Goal: Task Accomplishment & Management: Contribute content

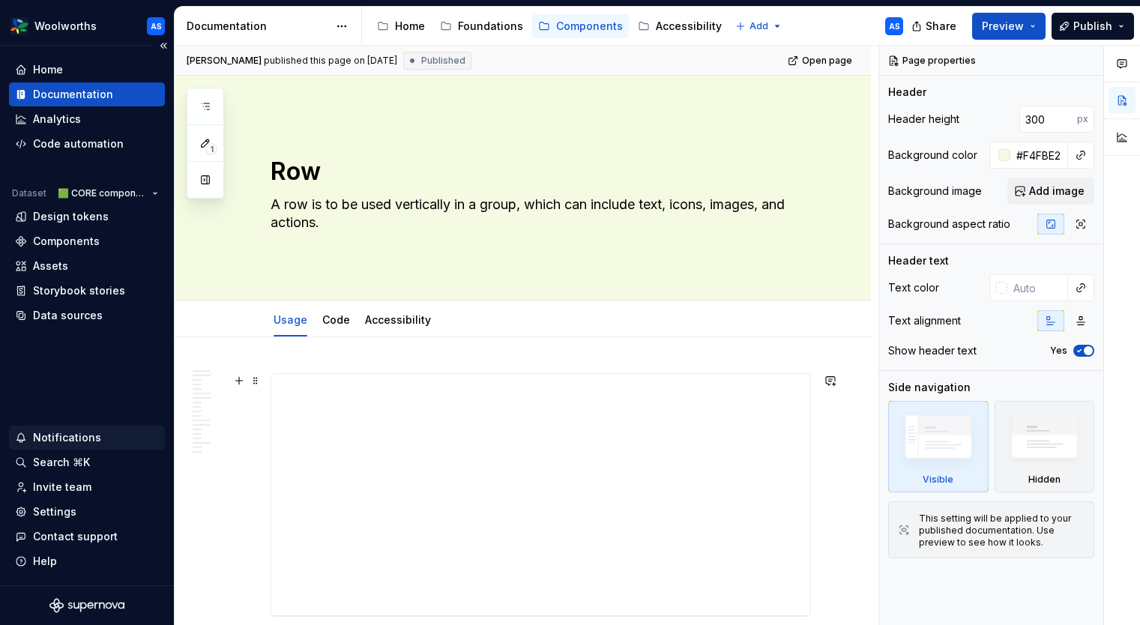
type textarea "*"
click at [63, 510] on div "Settings" at bounding box center [54, 512] width 43 height 15
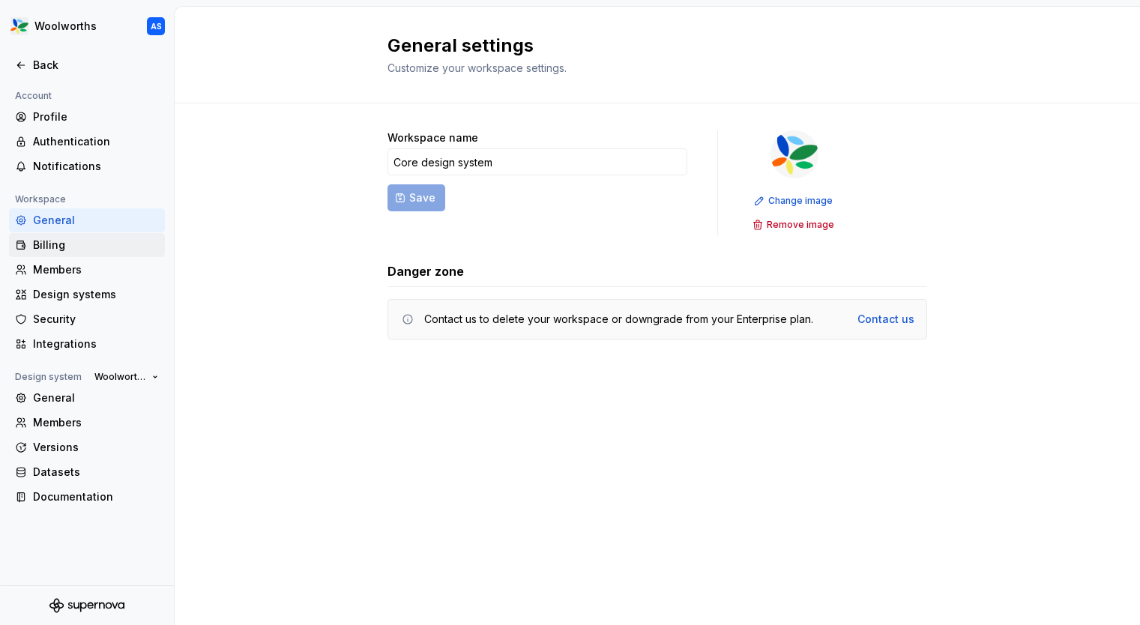
click at [56, 254] on div "Billing" at bounding box center [87, 245] width 156 height 24
click at [56, 273] on div "Members" at bounding box center [96, 269] width 126 height 15
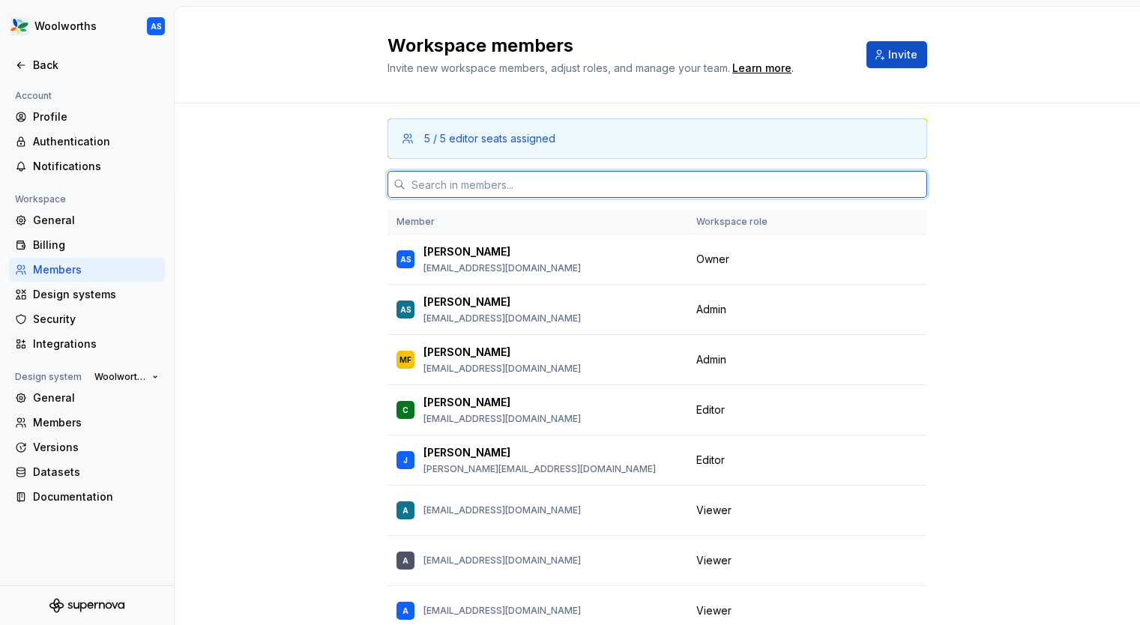
click at [514, 175] on input "text" at bounding box center [667, 184] width 522 height 27
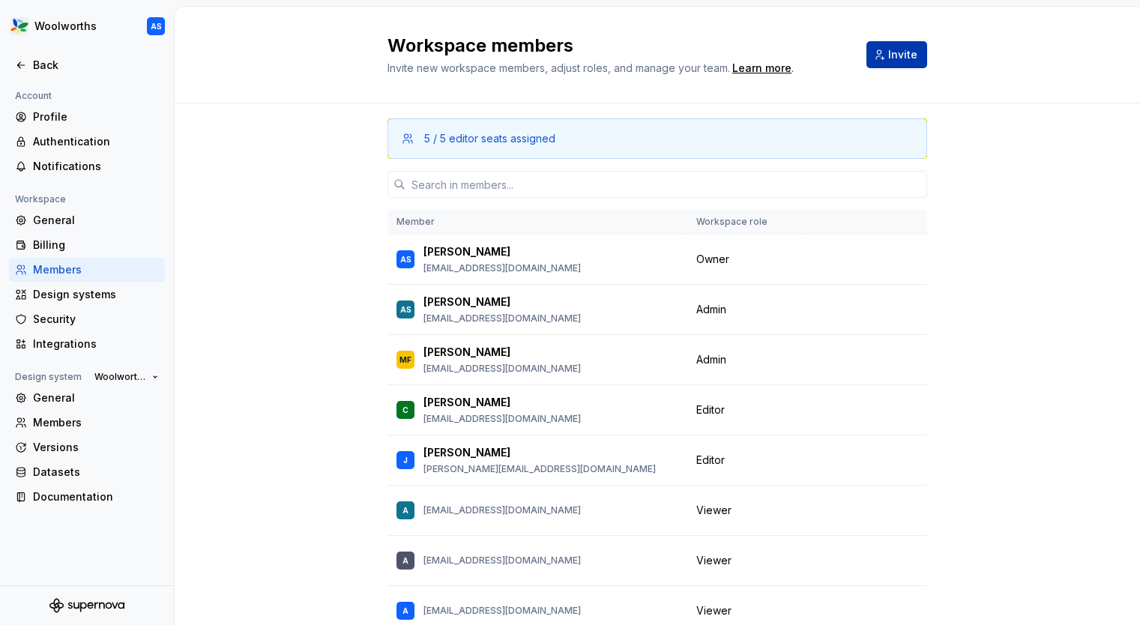
click at [909, 53] on span "Invite" at bounding box center [902, 54] width 29 height 15
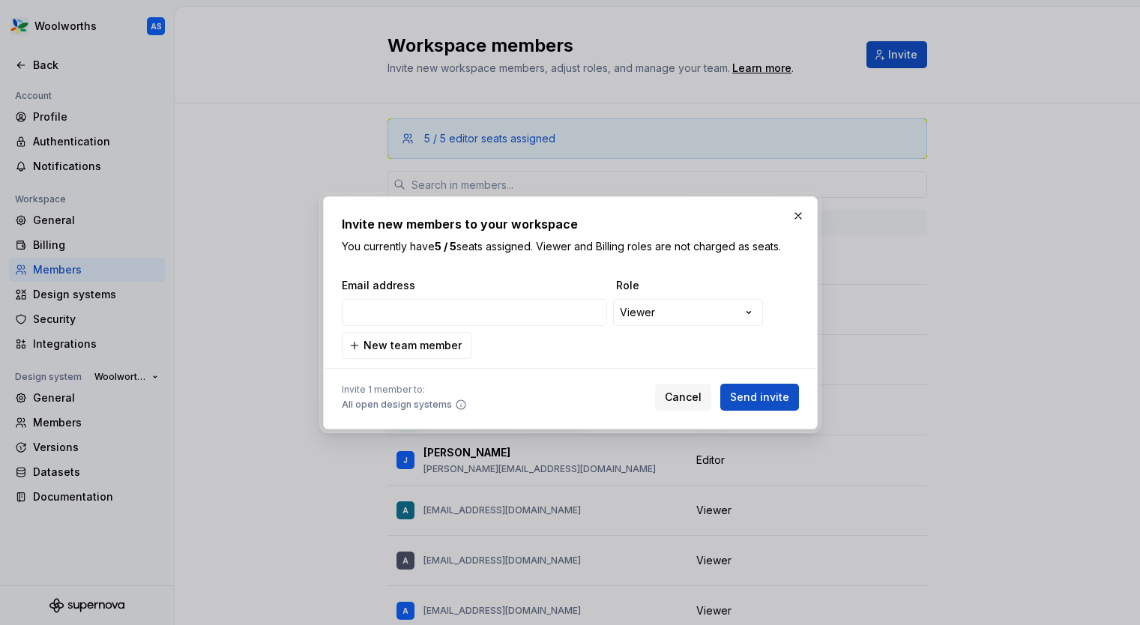
type input "[EMAIL_ADDRESS][DOMAIN_NAME]"
click at [762, 398] on span "Send invite" at bounding box center [759, 397] width 59 height 15
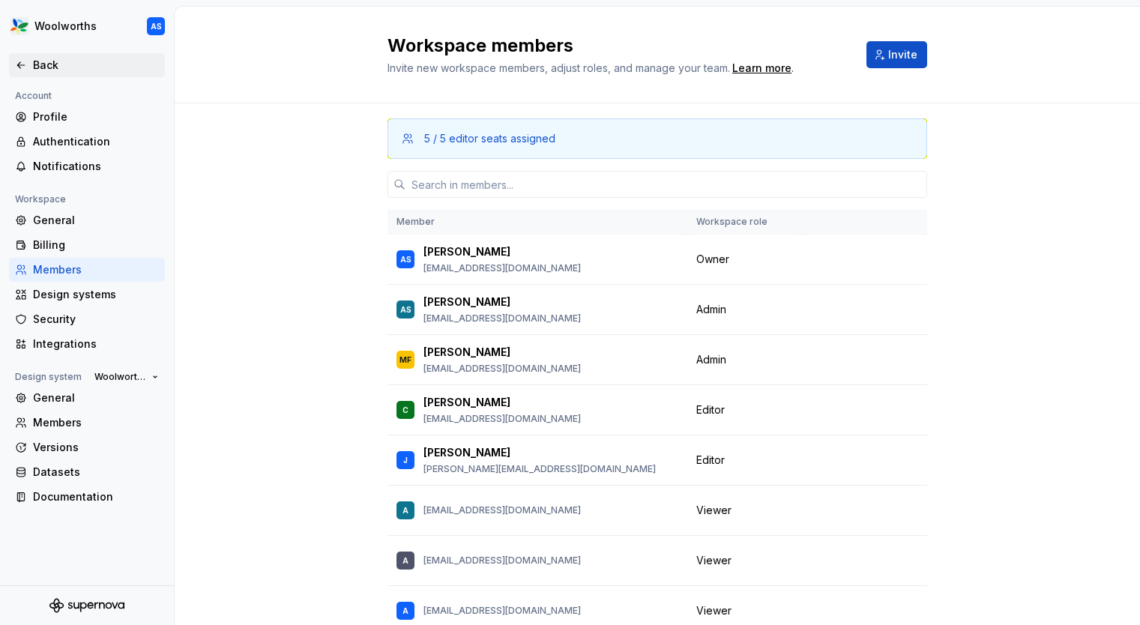
click at [28, 70] on div "Back" at bounding box center [87, 65] width 144 height 15
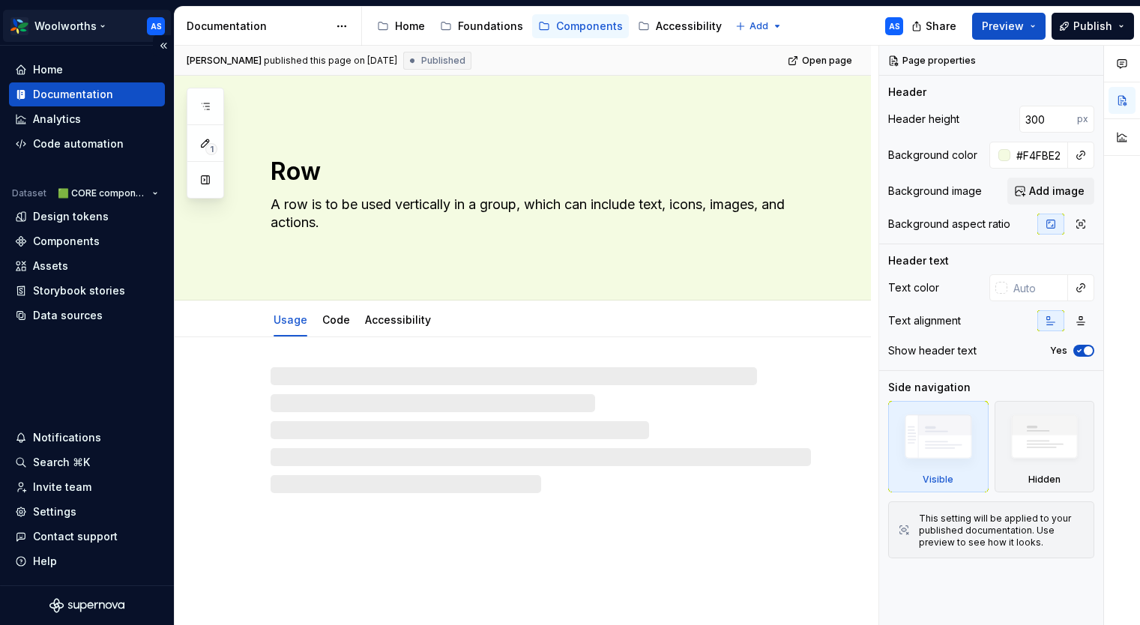
click at [95, 22] on html "Woolworths AS Home Documentation Analytics Code automation Dataset 🟩 CORE compo…" at bounding box center [570, 312] width 1140 height 625
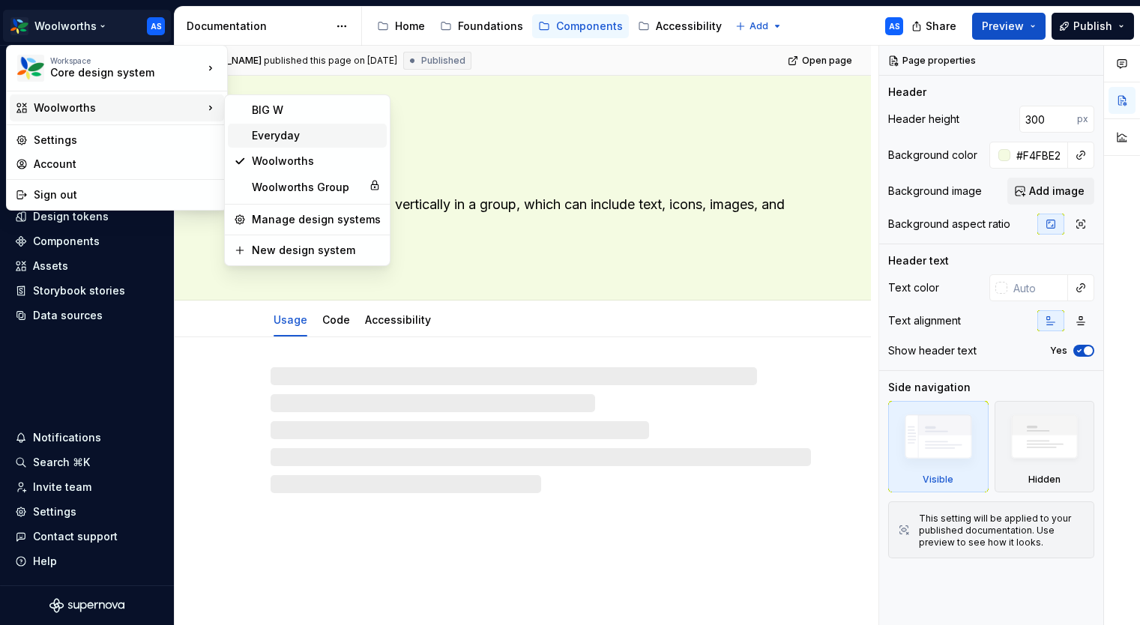
click at [257, 134] on div "Everyday" at bounding box center [316, 135] width 129 height 15
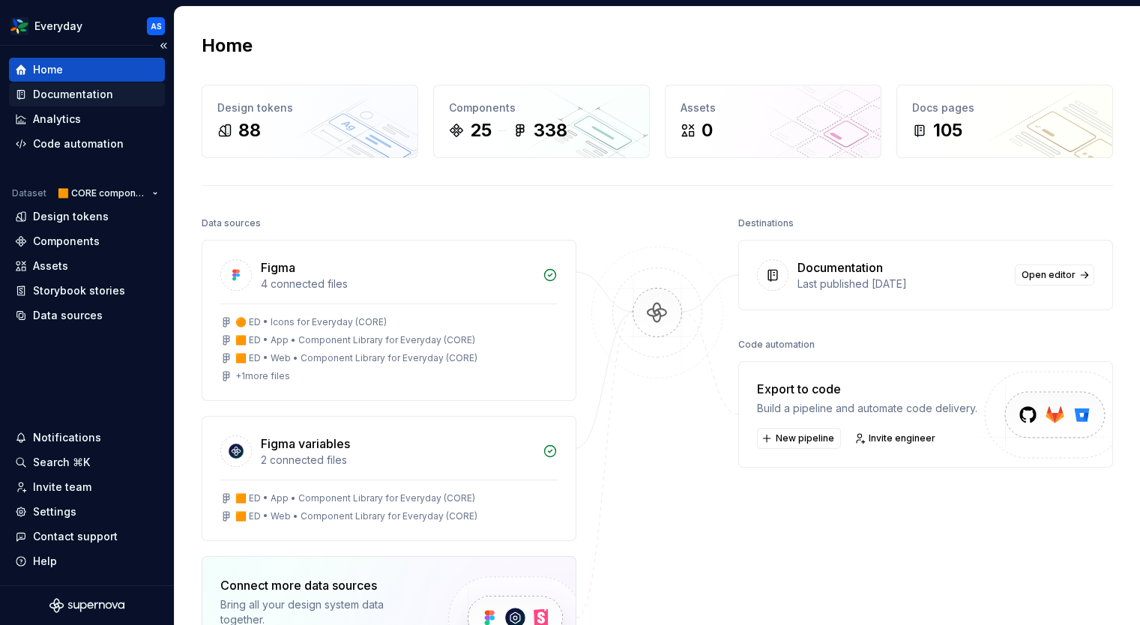
click at [43, 88] on div "Documentation" at bounding box center [73, 94] width 80 height 15
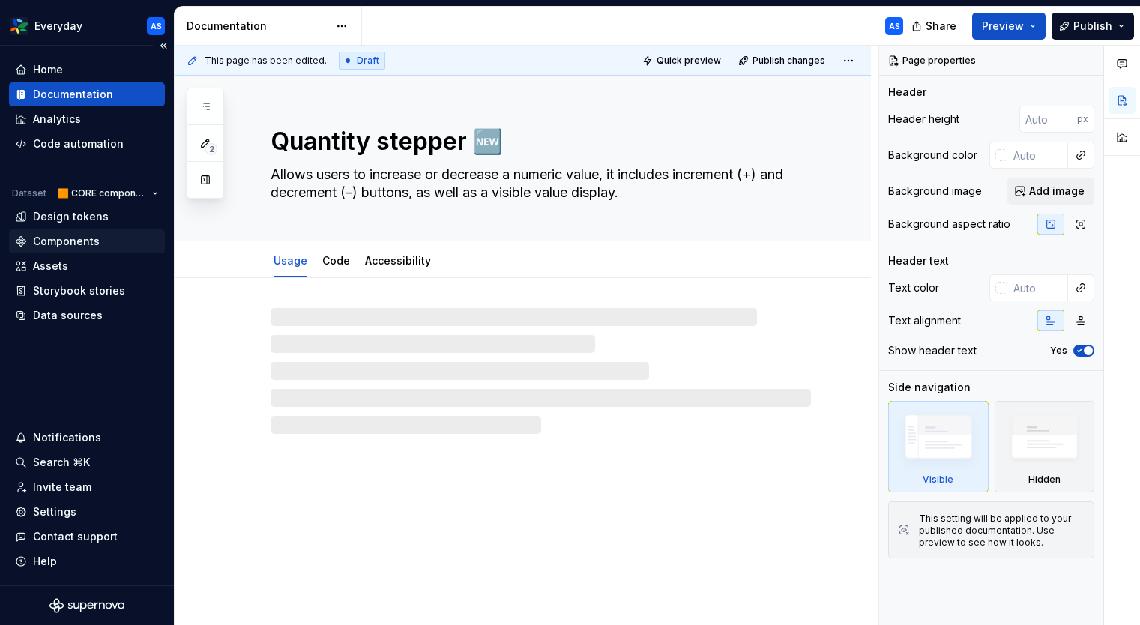
click at [77, 241] on div "Components" at bounding box center [66, 241] width 67 height 15
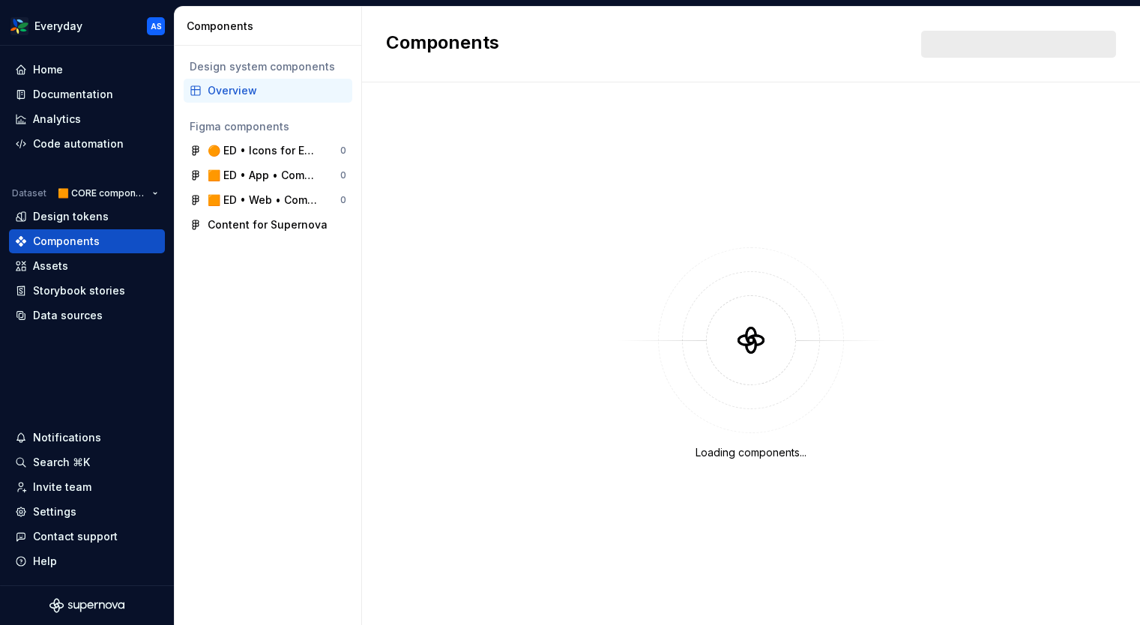
click at [263, 94] on div "Overview" at bounding box center [277, 90] width 139 height 15
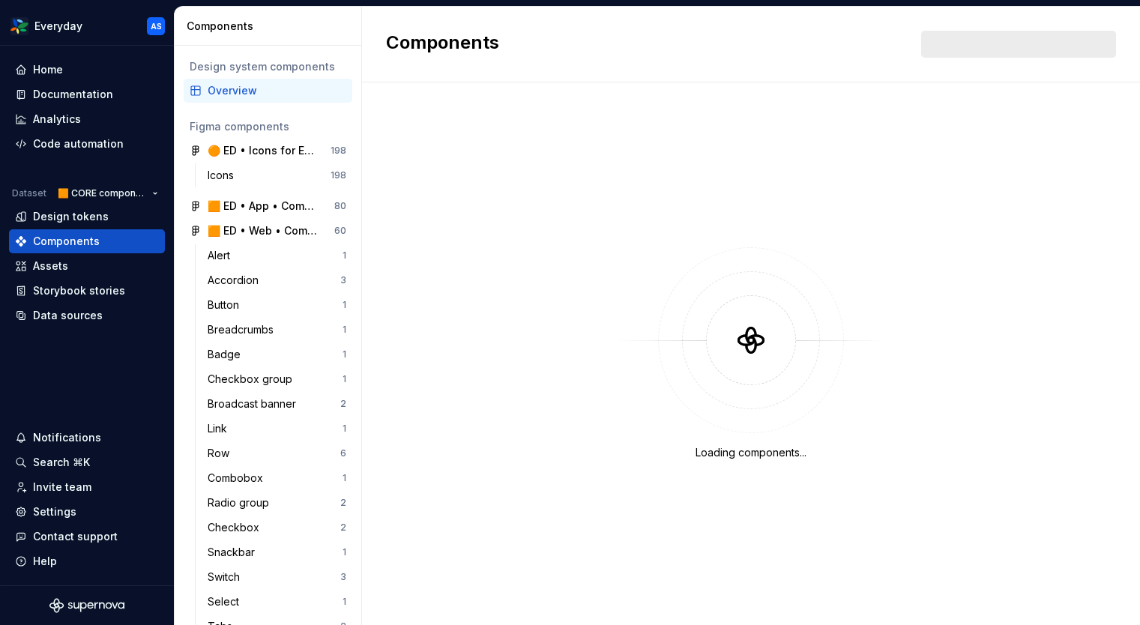
scroll to position [1, 0]
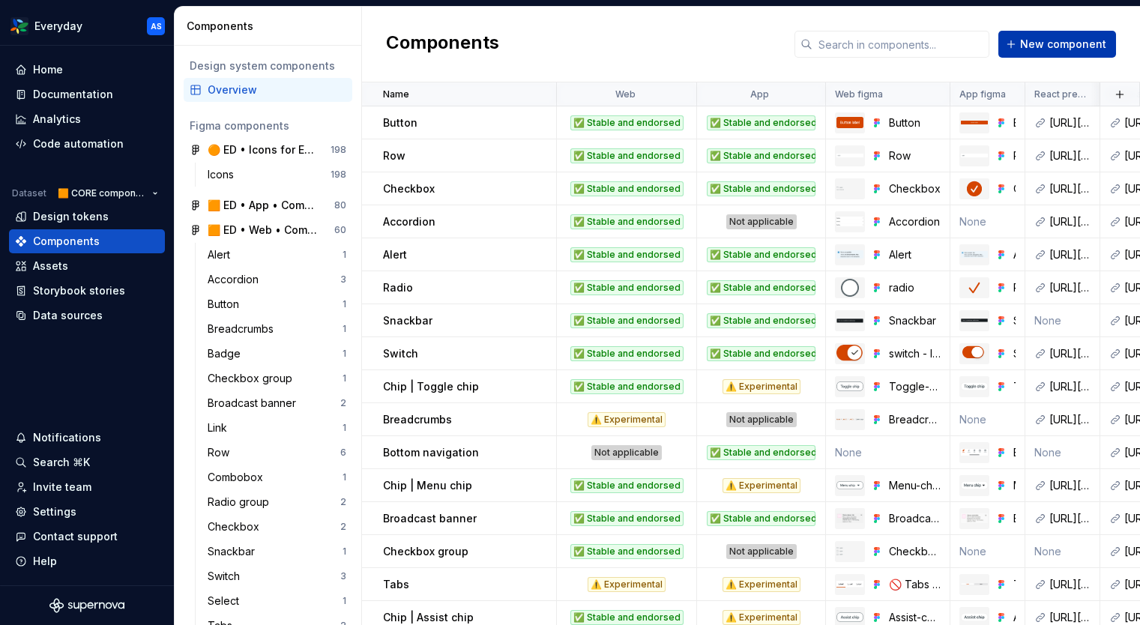
click at [1069, 43] on span "New component" at bounding box center [1063, 44] width 86 height 15
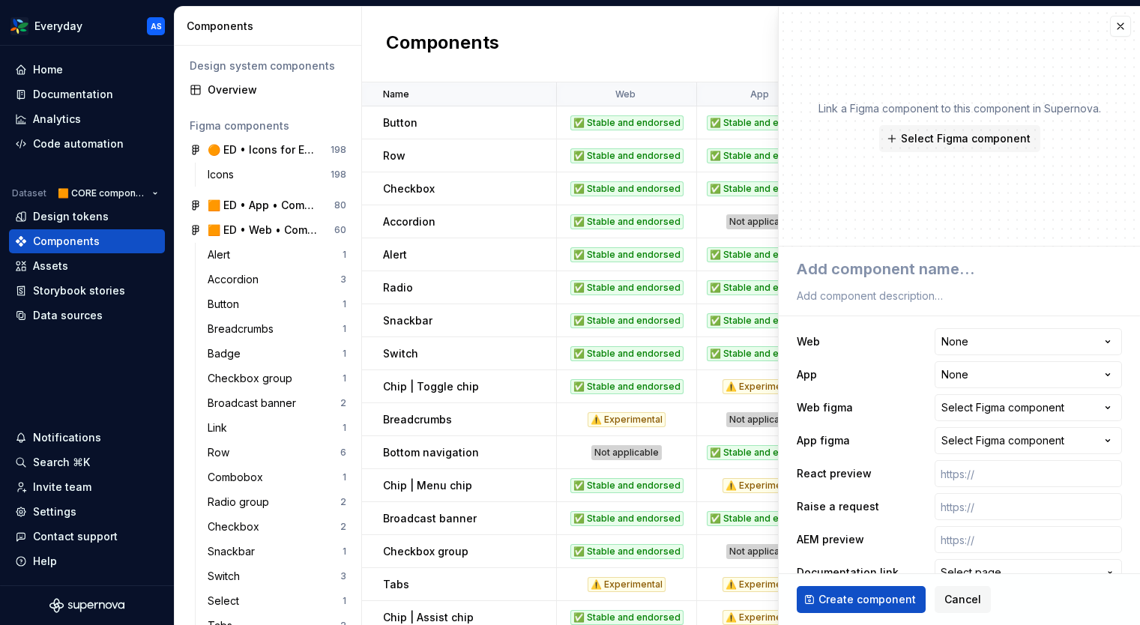
type textarea "*"
click at [1006, 337] on html "Everyday AS Home Documentation Analytics Code automation Dataset 🟧 CORE compone…" at bounding box center [570, 312] width 1140 height 625
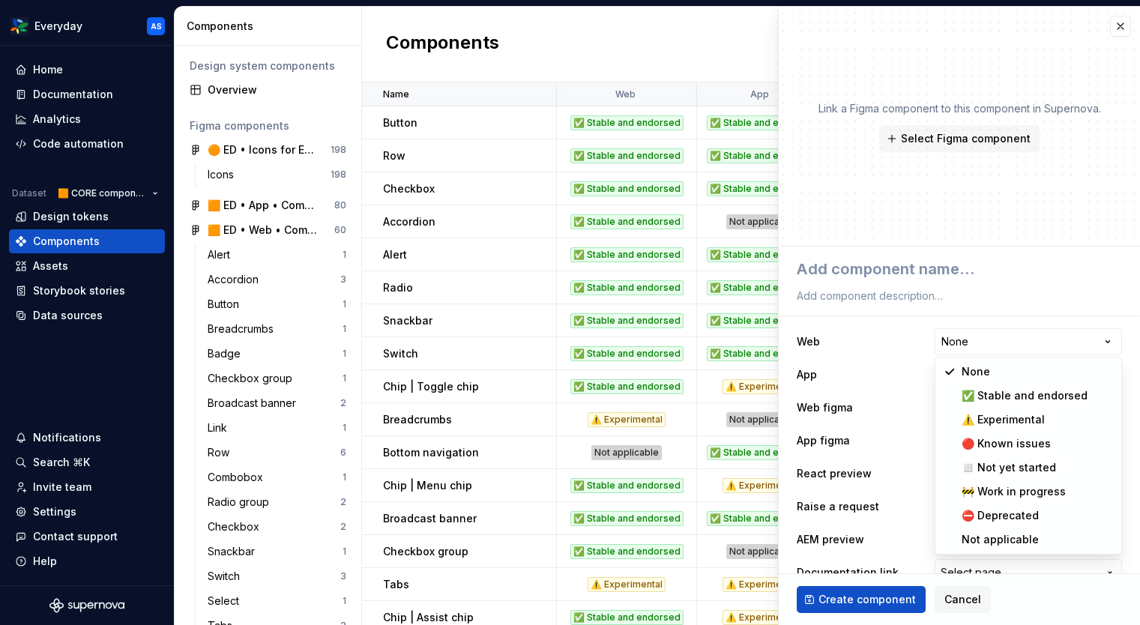
select select "**********"
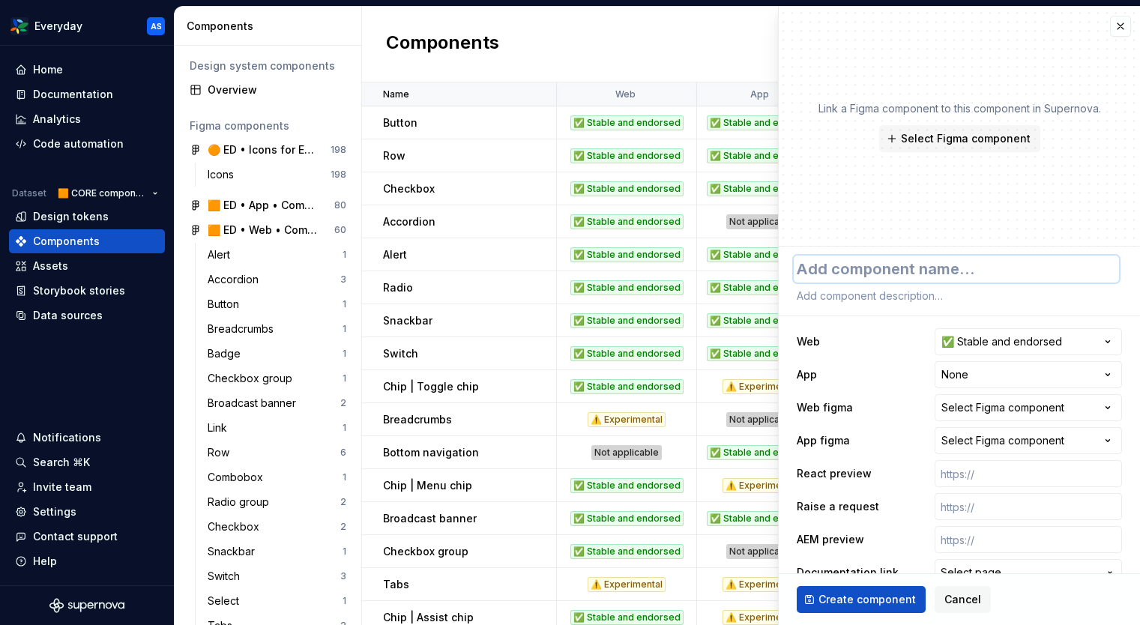
click at [947, 276] on textarea at bounding box center [956, 269] width 325 height 27
type textarea "*"
type textarea "Q"
type textarea "*"
type textarea "Qu"
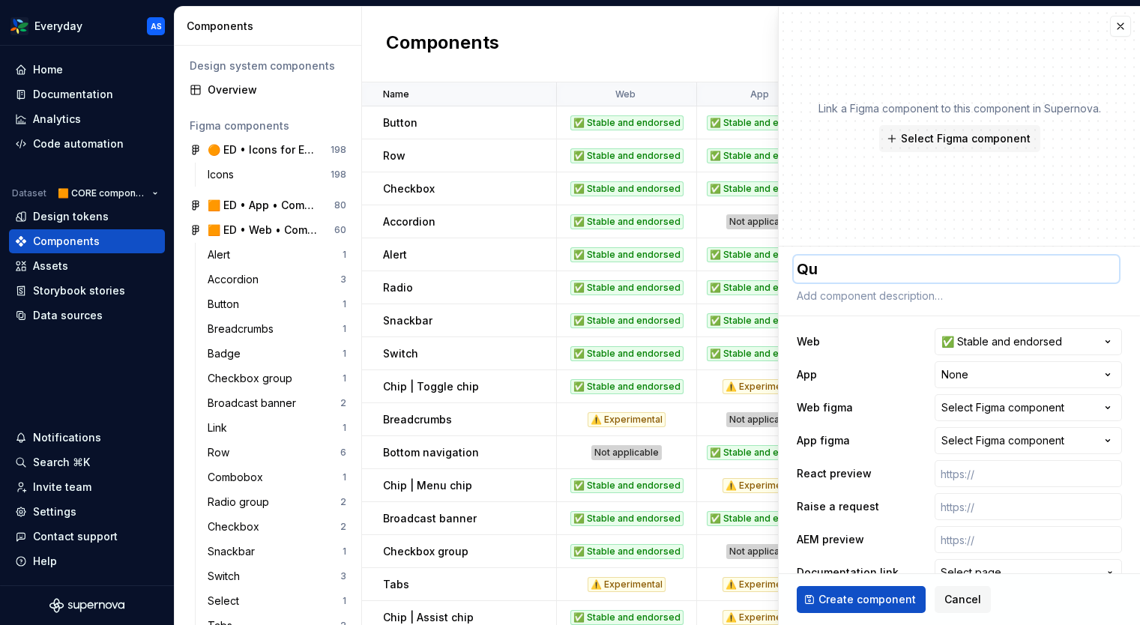
type textarea "*"
type textarea "Qua"
type textarea "*"
type textarea "Quan"
type textarea "*"
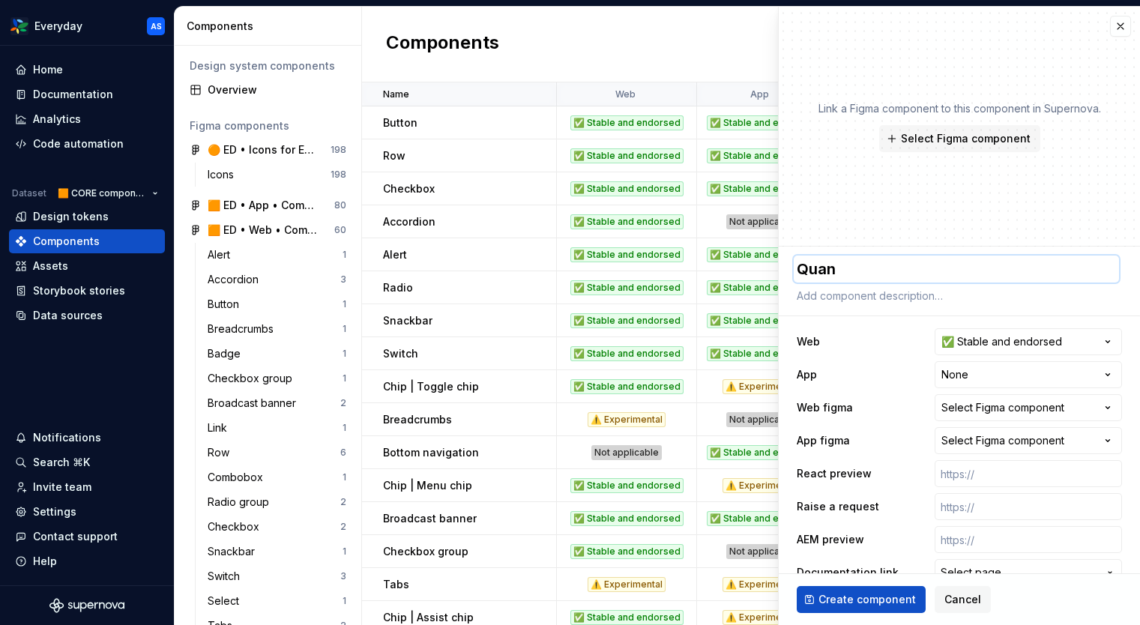
type textarea "Quant"
type textarea "*"
type textarea "Quanti"
type textarea "*"
type textarea "Quantit"
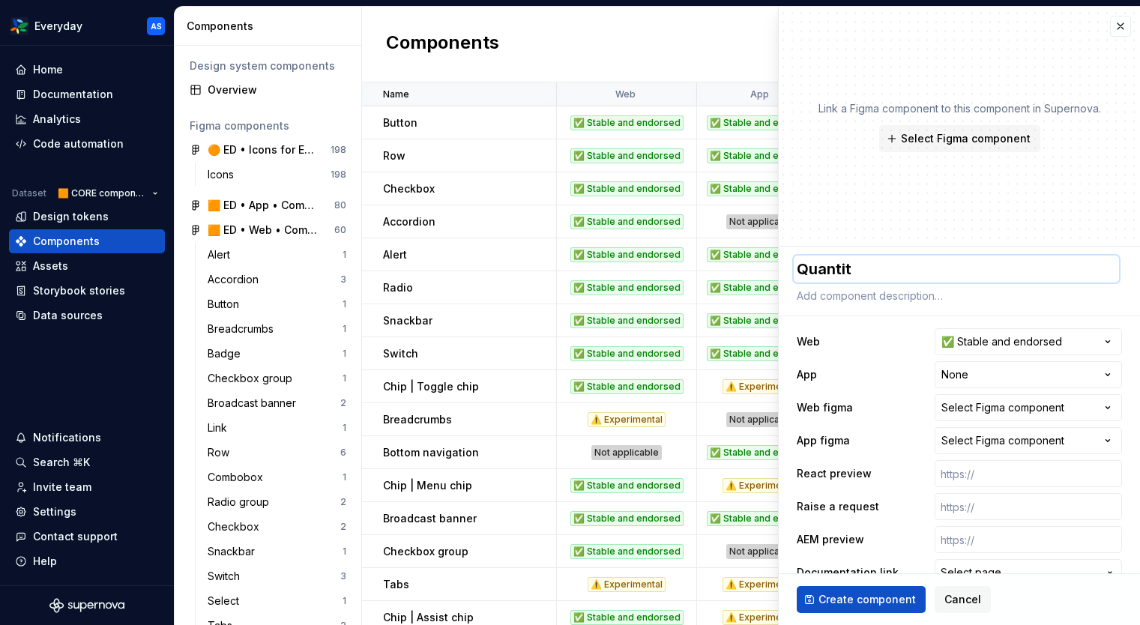
type textarea "*"
type textarea "Quantity"
type textarea "*"
type textarea "Quantity"
type textarea "*"
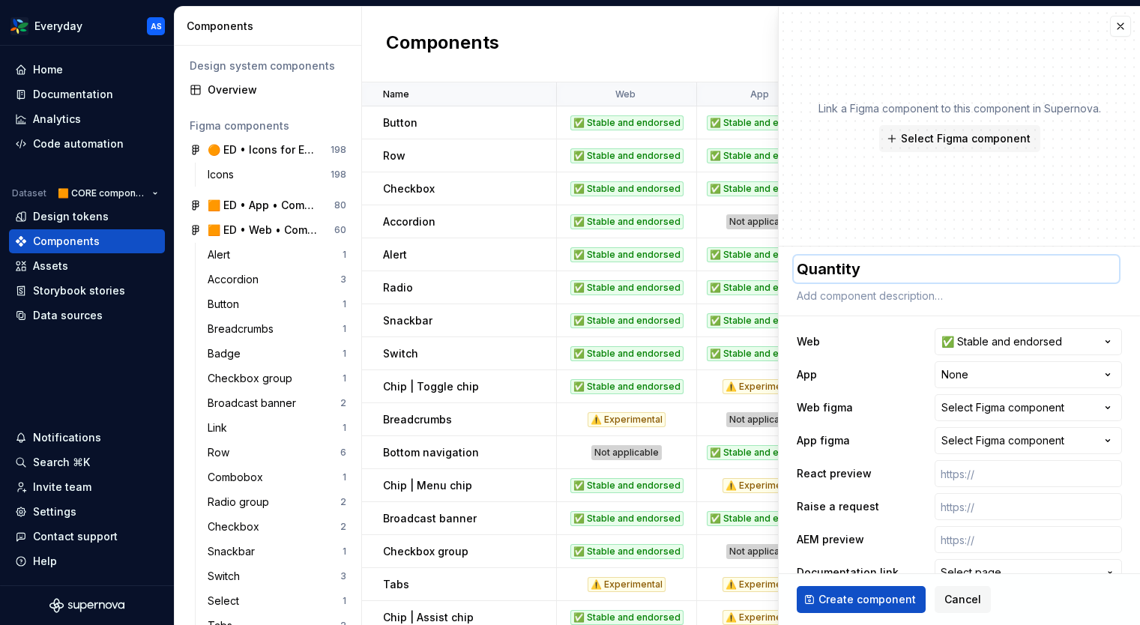
type textarea "Quantity s"
type textarea "*"
type textarea "Quantity sel"
type textarea "*"
type textarea "Quantity sele"
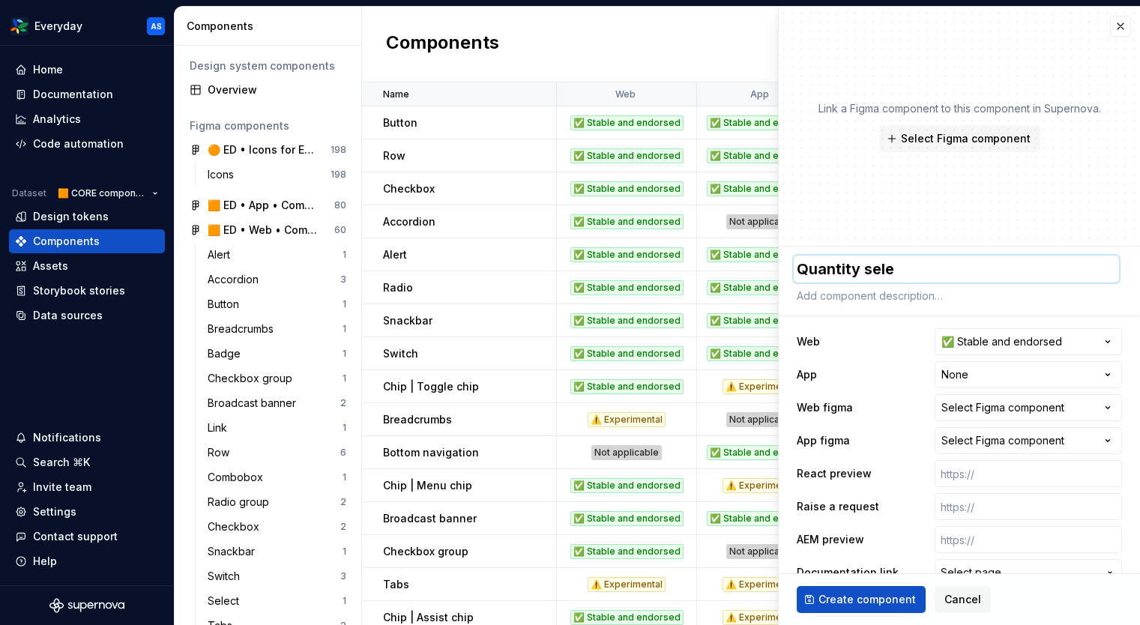
type textarea "*"
type textarea "Quantity sel"
type textarea "*"
type textarea "Quantity se"
type textarea "*"
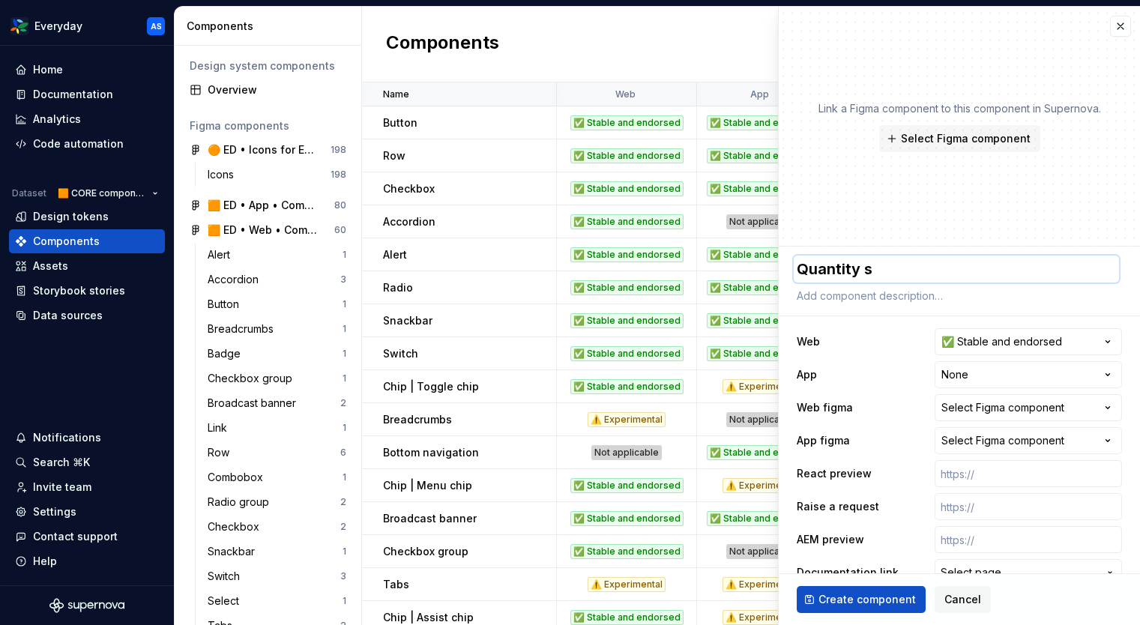
type textarea "Quantity st"
type textarea "*"
type textarea "Quantity step"
type textarea "*"
type textarea "Quantity [PERSON_NAME]"
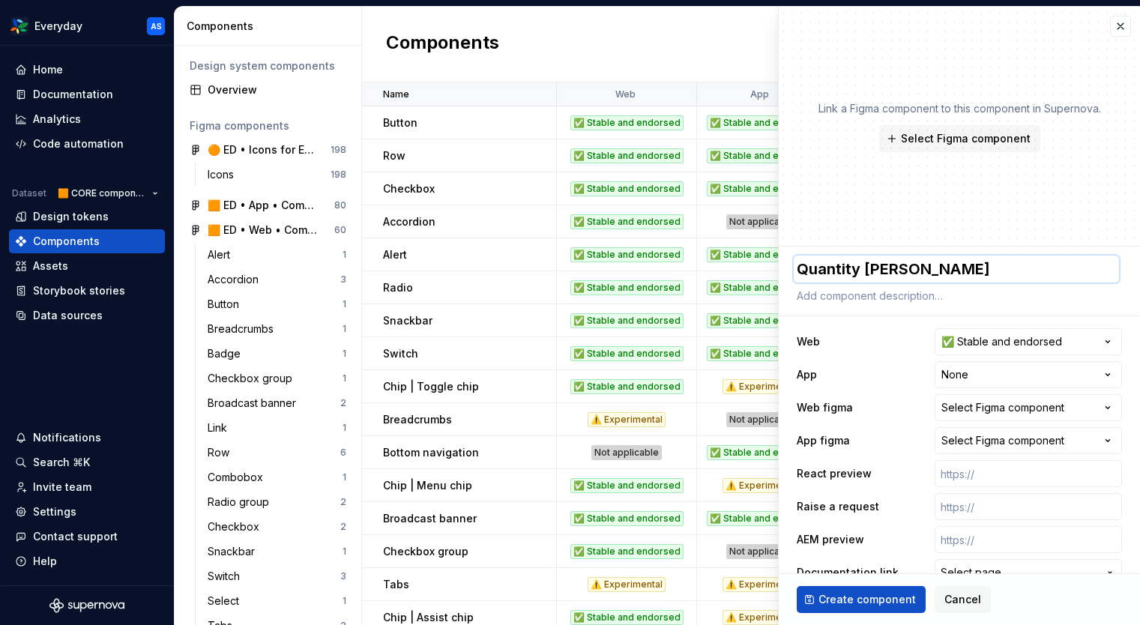
type textarea "*"
type textarea "Quantity steppe"
type textarea "*"
type textarea "Quantity stepper"
click at [877, 600] on span "Create component" at bounding box center [867, 599] width 97 height 15
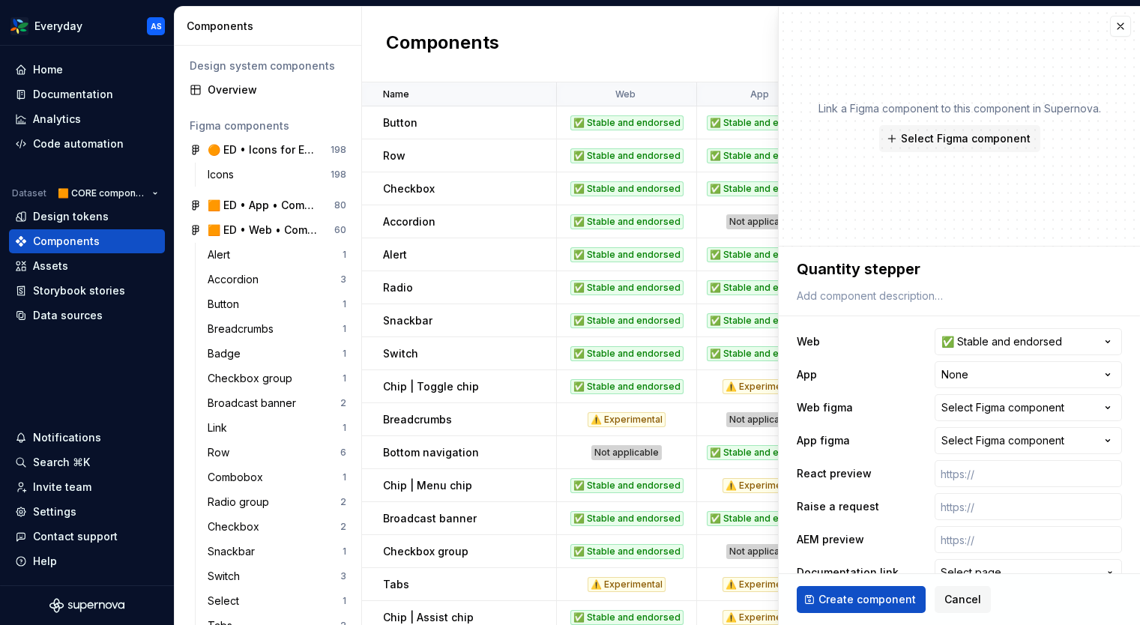
type textarea "*"
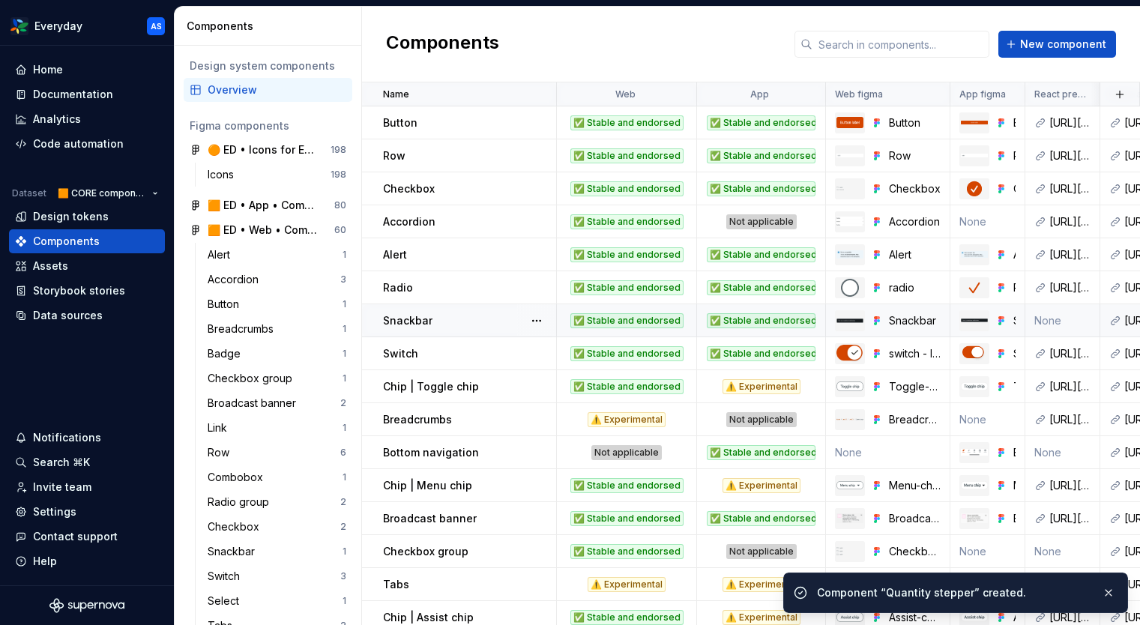
scroll to position [339, 0]
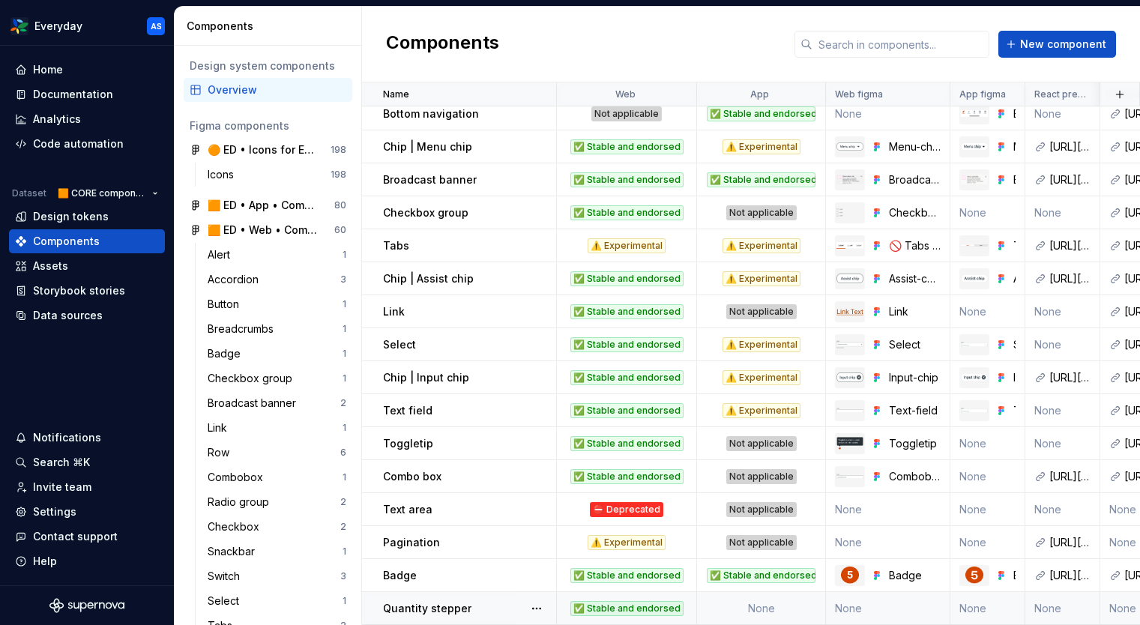
click at [487, 606] on div "Quantity stepper" at bounding box center [469, 608] width 172 height 15
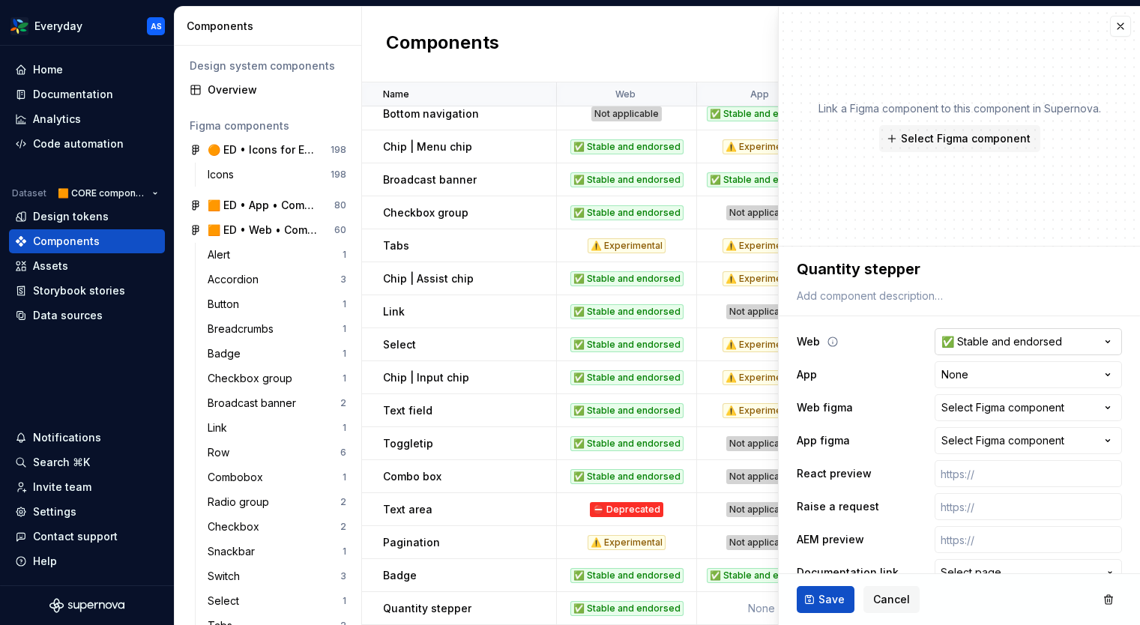
type textarea "*"
click at [1059, 342] on html "Everyday AS Home Documentation Analytics Code automation Dataset 🟧 CORE compone…" at bounding box center [570, 312] width 1140 height 625
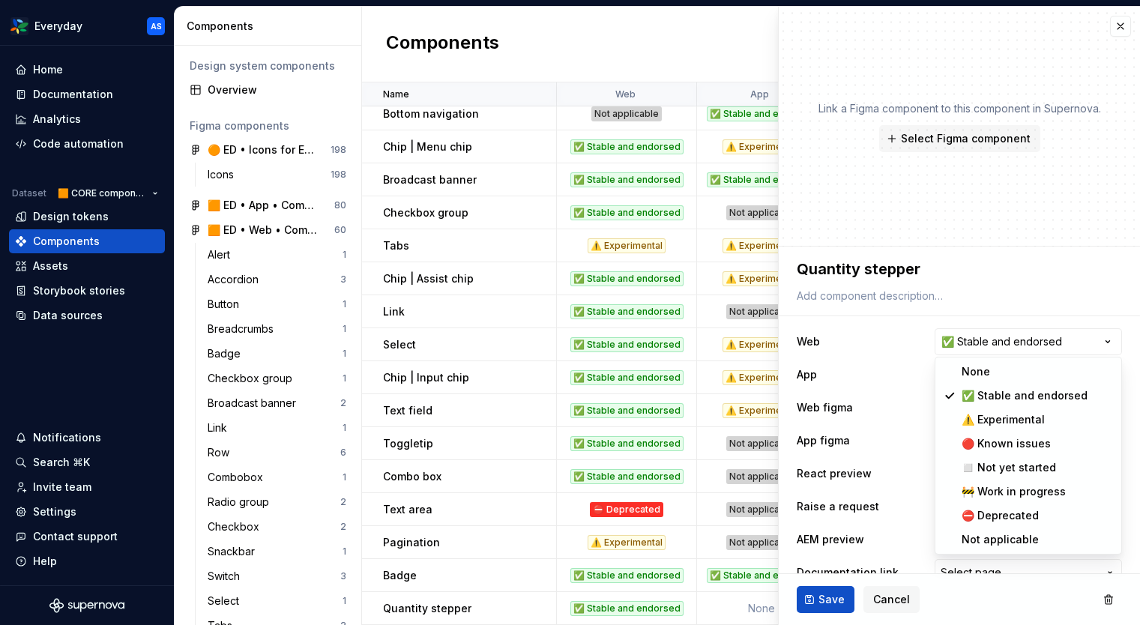
select select "**********"
type textarea "*"
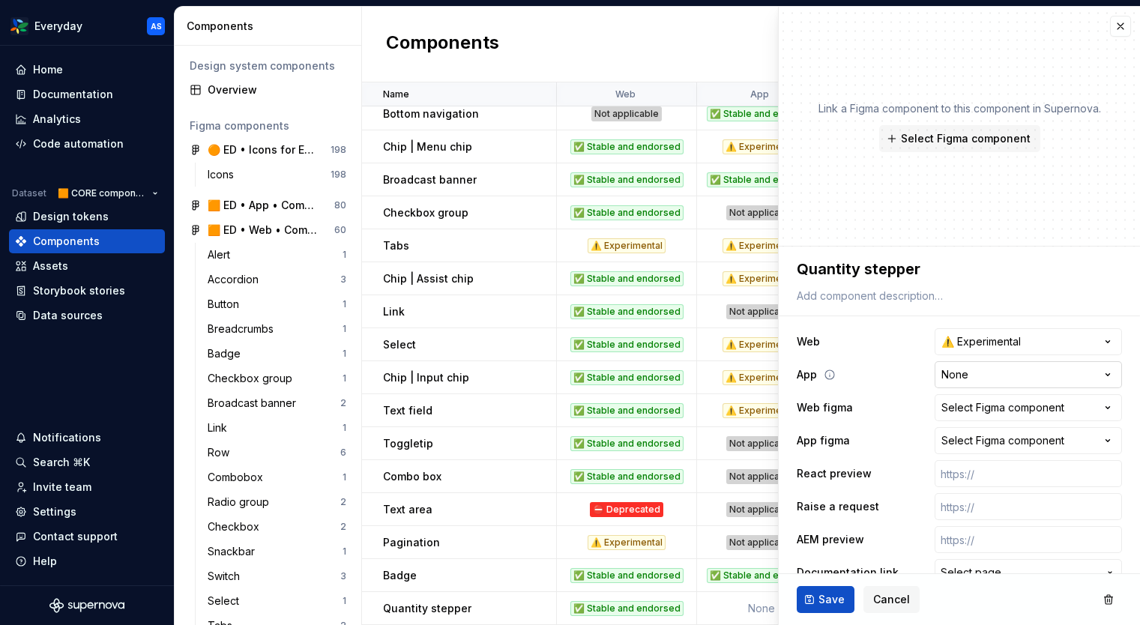
click at [1035, 376] on html "Everyday AS Home Documentation Analytics Code automation Dataset 🟧 CORE compone…" at bounding box center [570, 312] width 1140 height 625
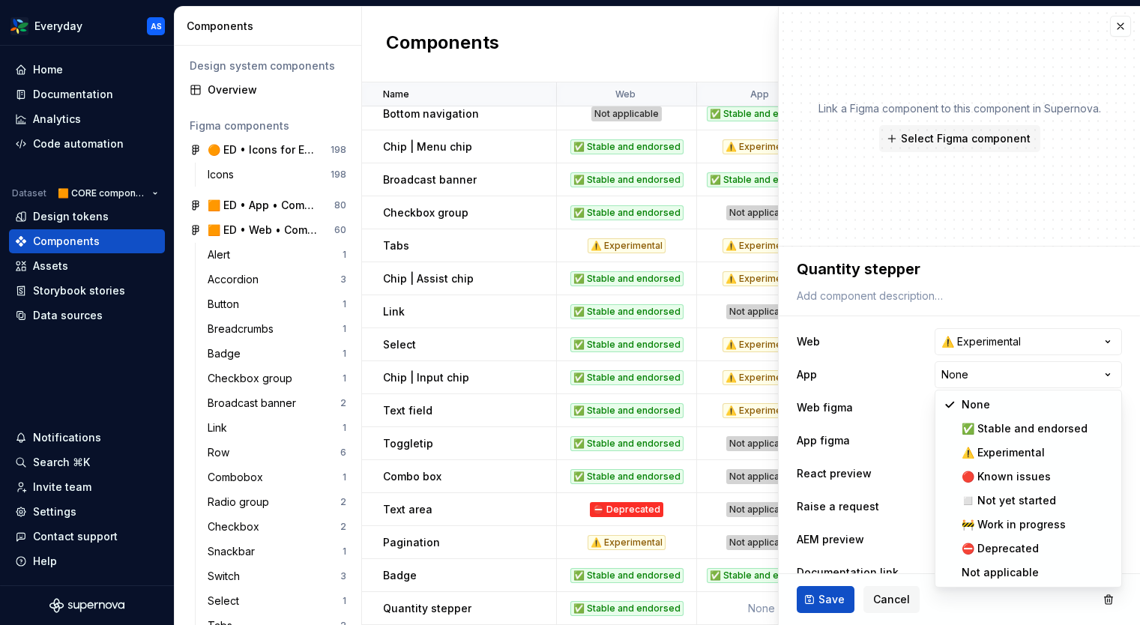
select select "**********"
type textarea "*"
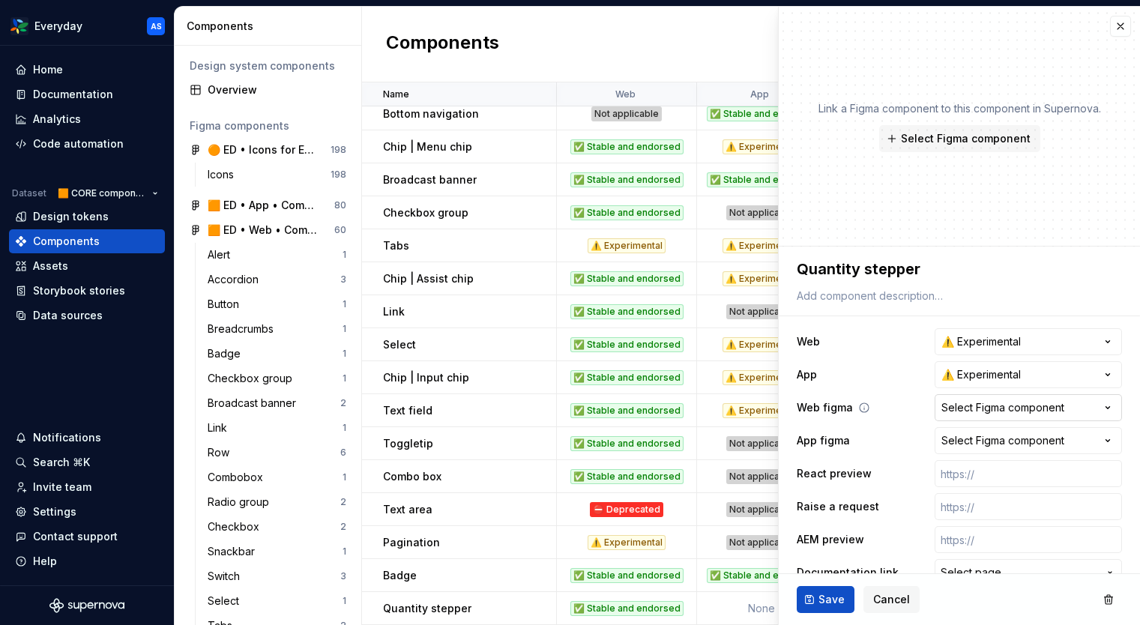
click at [1020, 401] on div "Select Figma component" at bounding box center [1003, 407] width 123 height 15
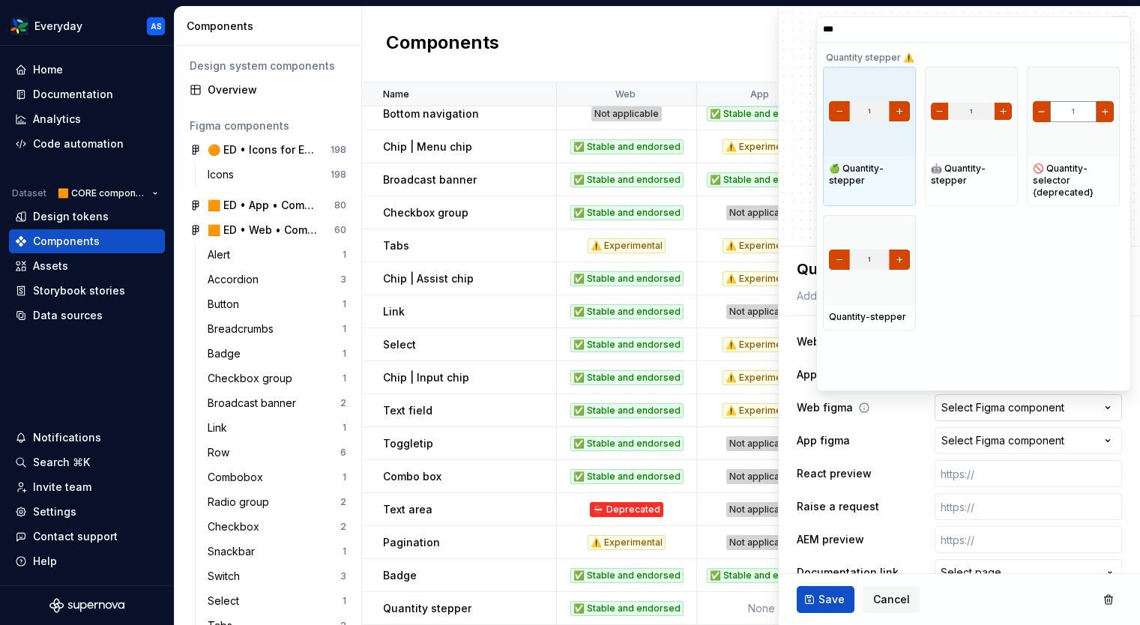
type input "****"
click at [879, 160] on div "🍏 Quantity-stepper" at bounding box center [869, 175] width 93 height 37
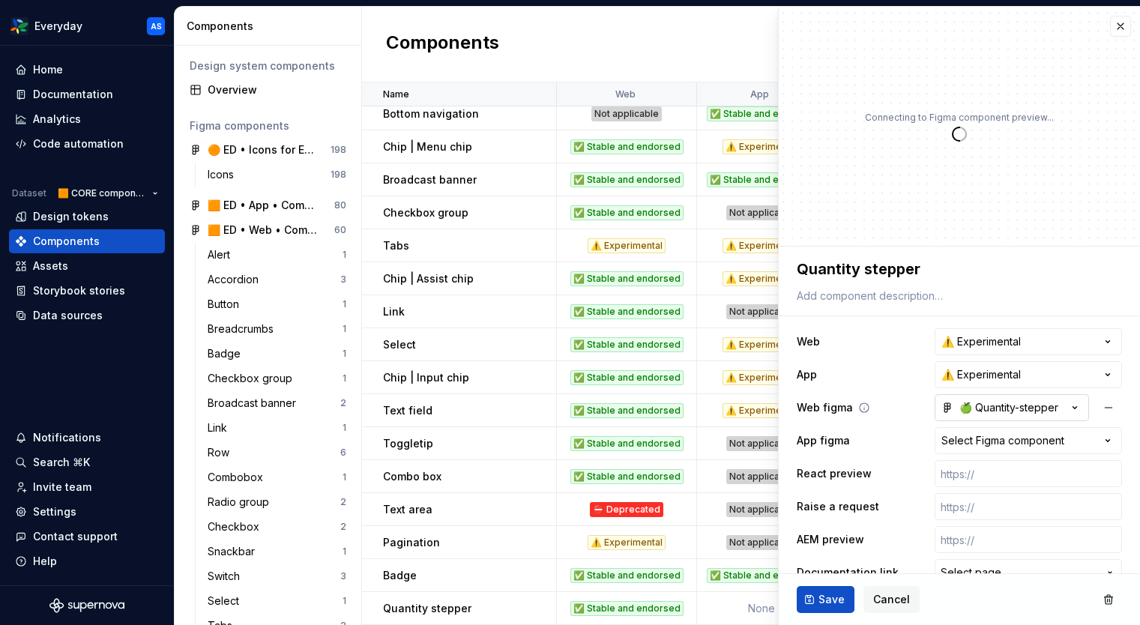
type textarea "*"
click at [986, 410] on div "🍏 Quantity-stepper" at bounding box center [1000, 407] width 117 height 15
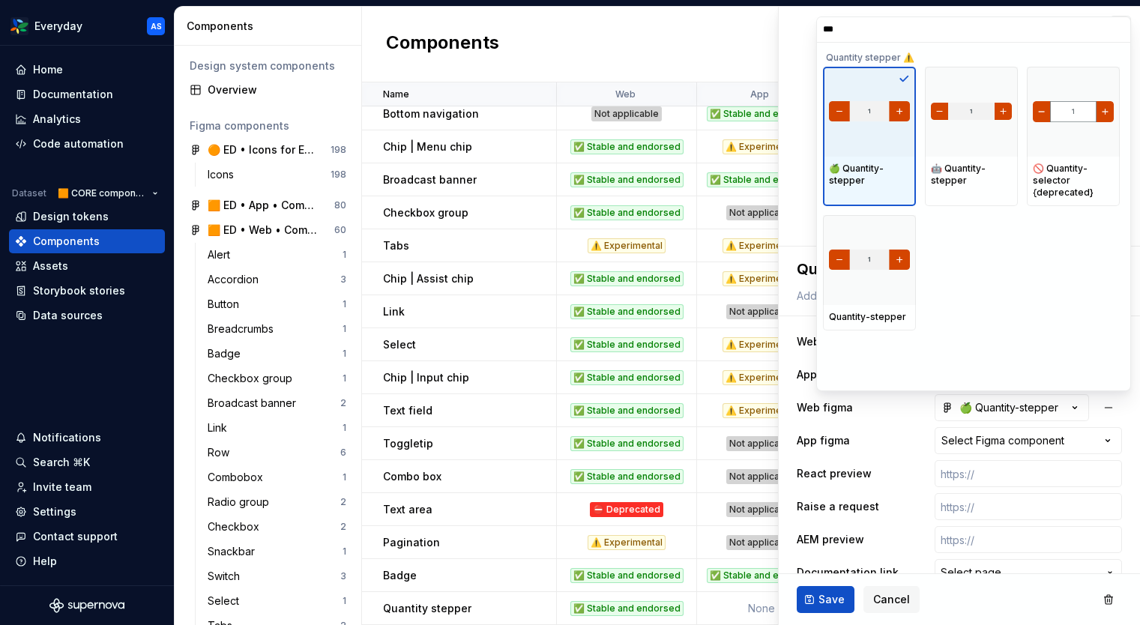
type input "****"
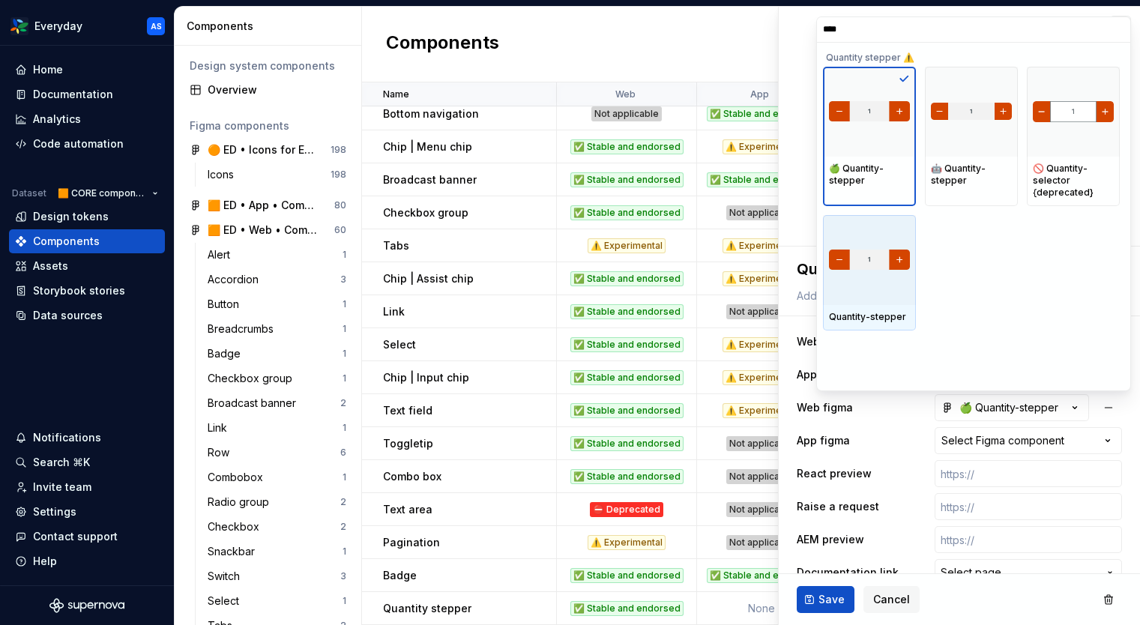
click at [852, 262] on img at bounding box center [869, 260] width 81 height 21
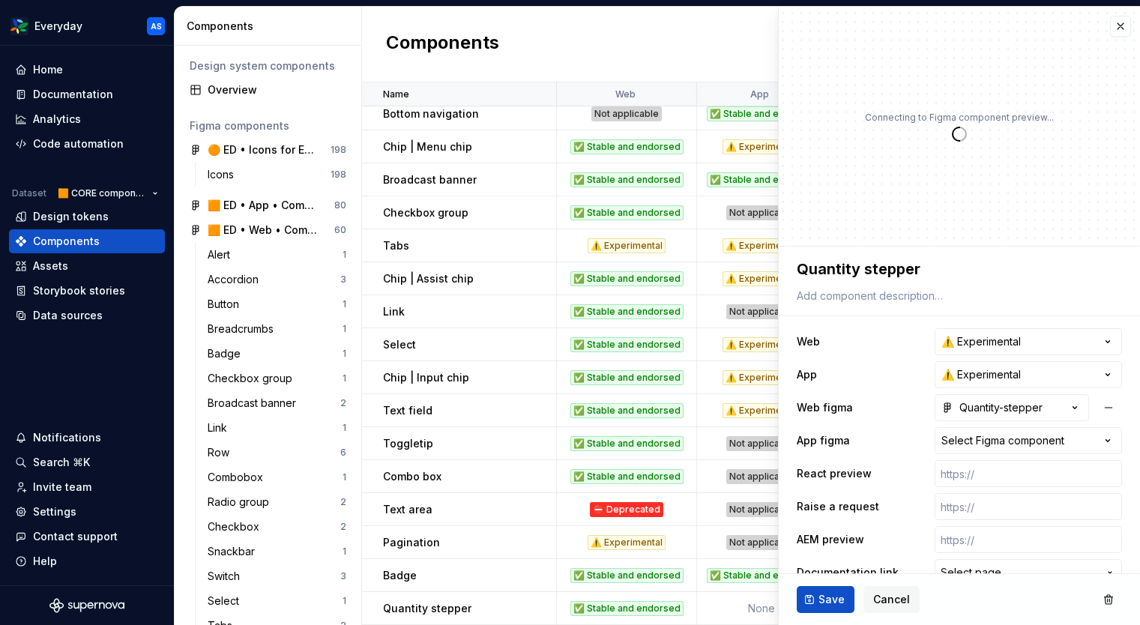
click at [1002, 445] on div "Select Figma component" at bounding box center [1003, 440] width 123 height 15
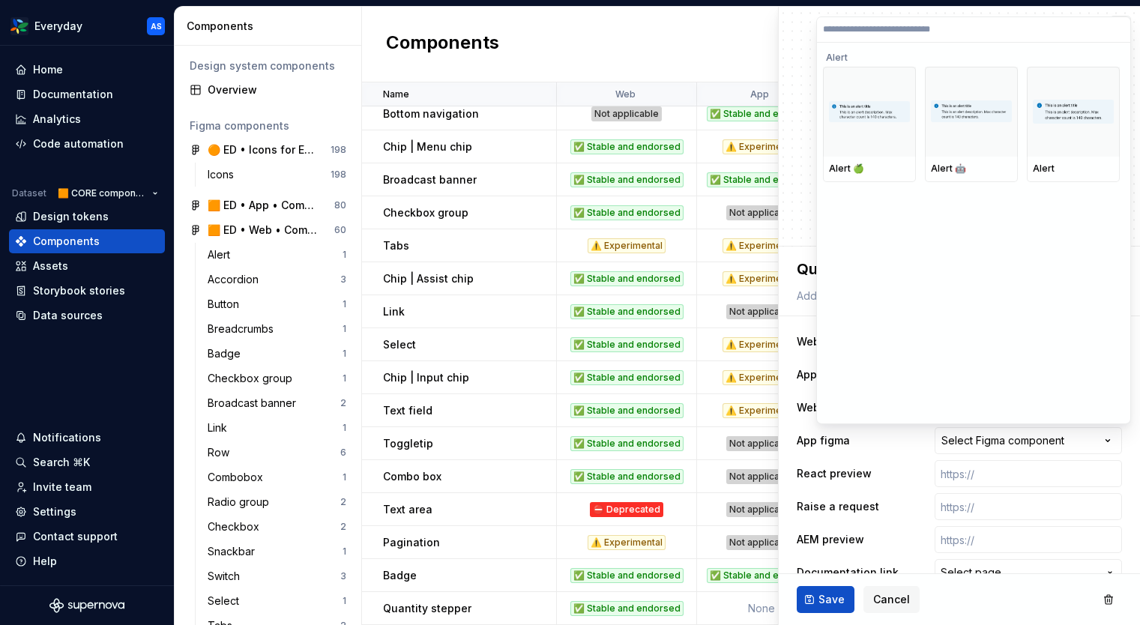
type textarea "*"
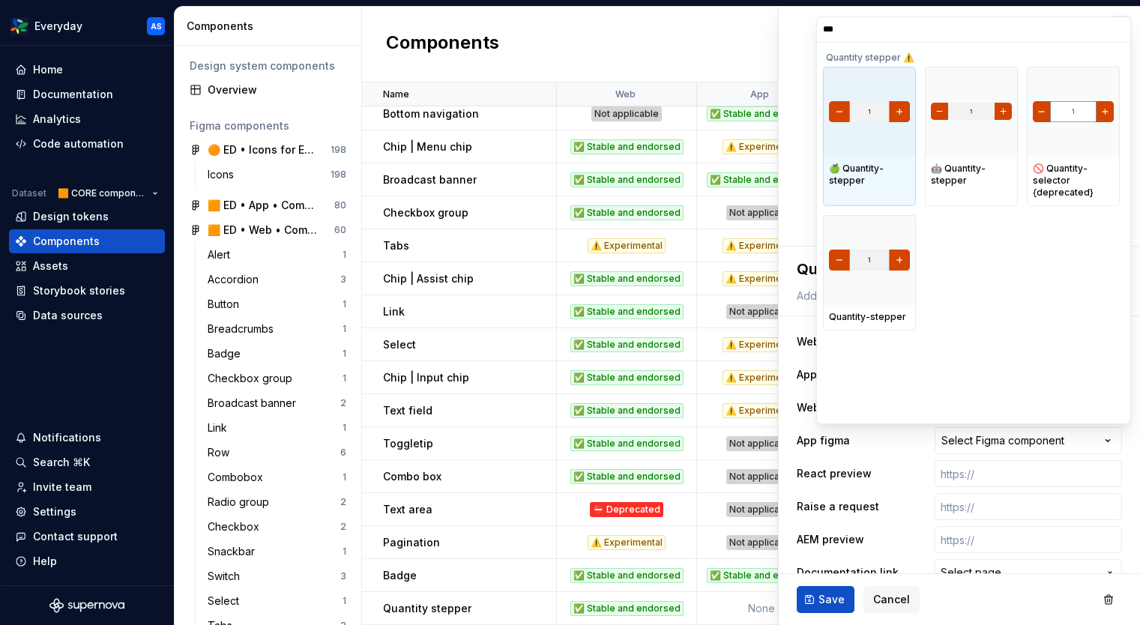
type input "****"
click at [864, 153] on div at bounding box center [869, 112] width 93 height 90
type textarea "*"
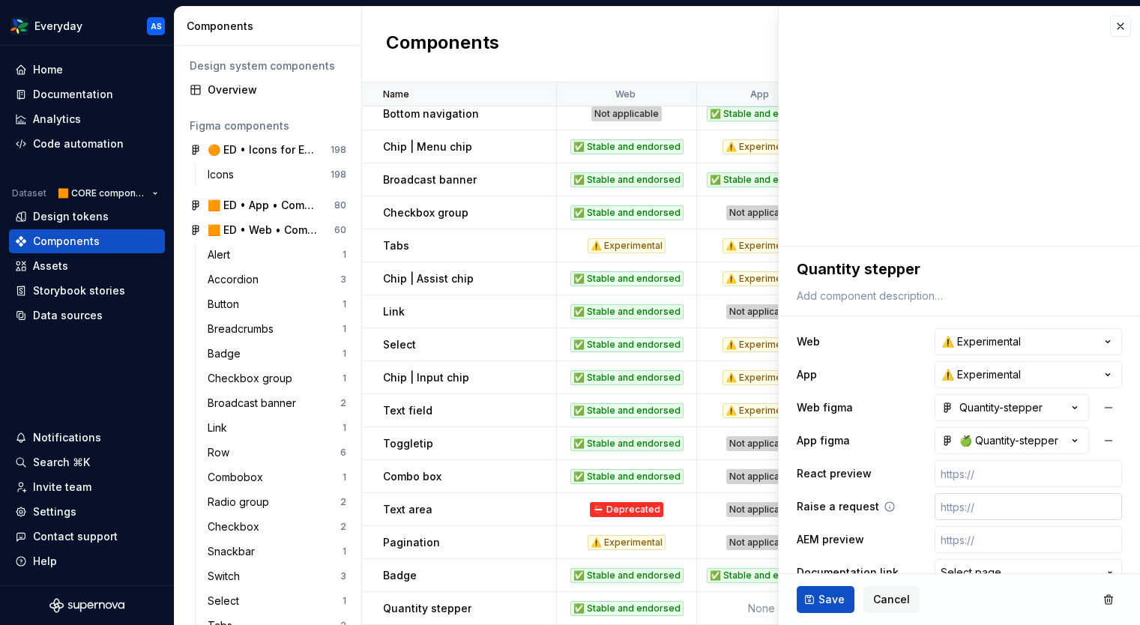
scroll to position [25, 0]
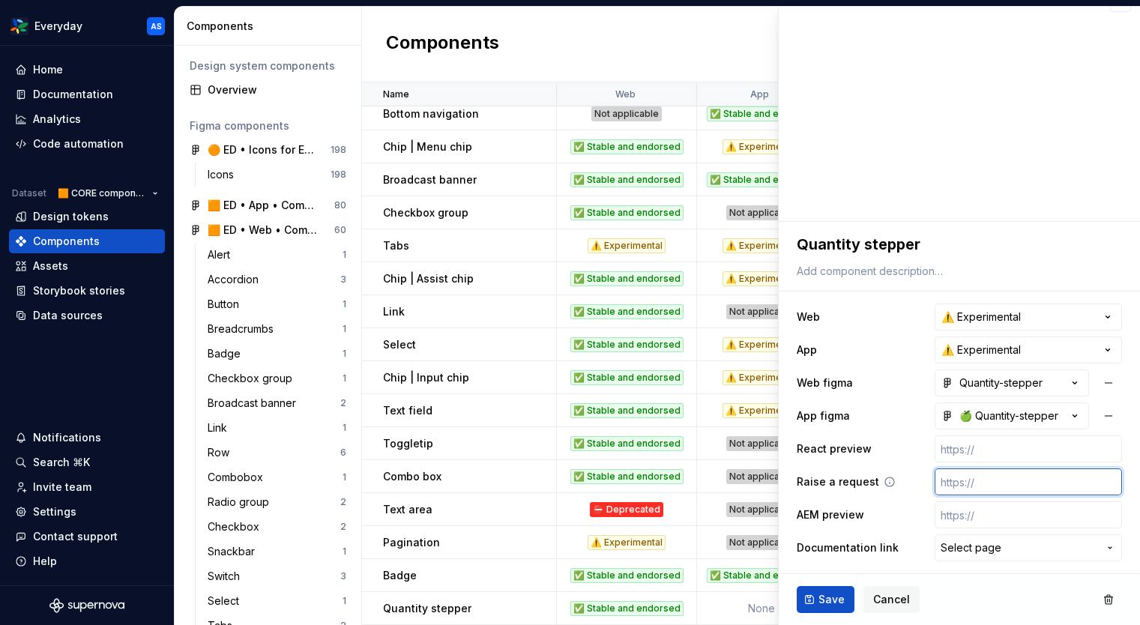
click at [1011, 484] on input "text" at bounding box center [1028, 482] width 187 height 27
type input "[URL][DOMAIN_NAME]"
click at [833, 591] on button "Save" at bounding box center [826, 599] width 58 height 27
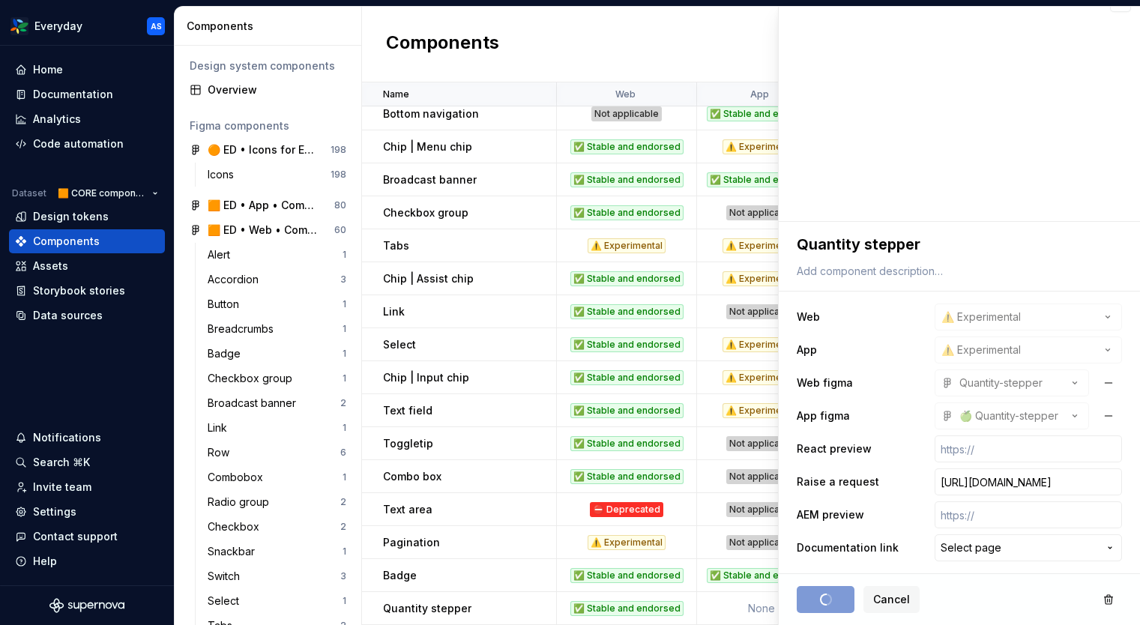
scroll to position [0, 0]
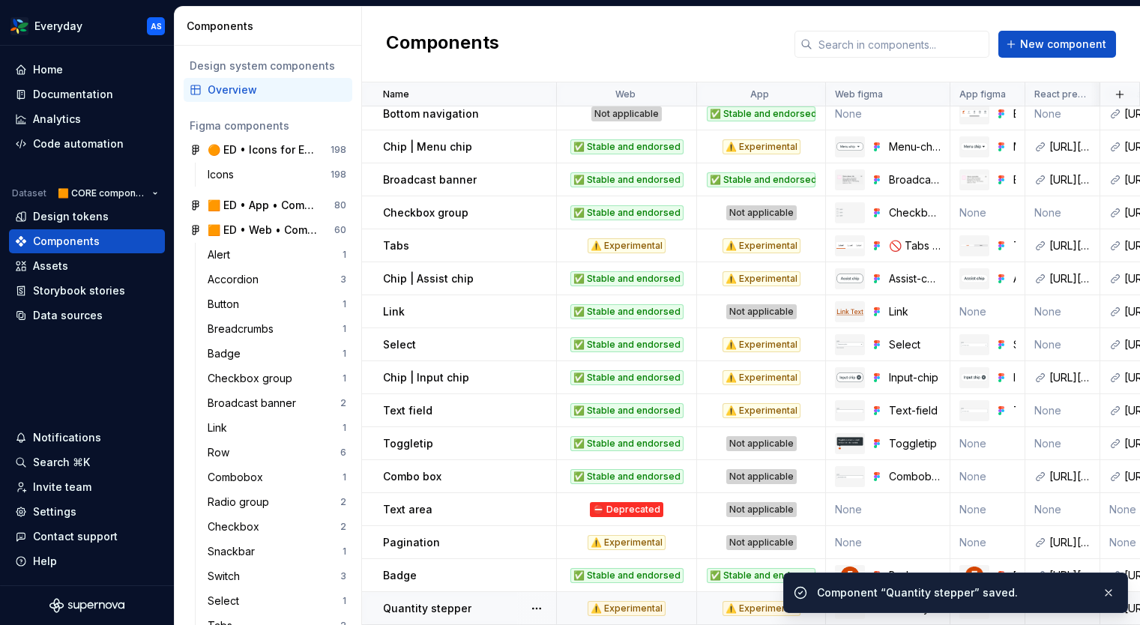
click at [476, 604] on div "Quantity stepper" at bounding box center [469, 608] width 172 height 15
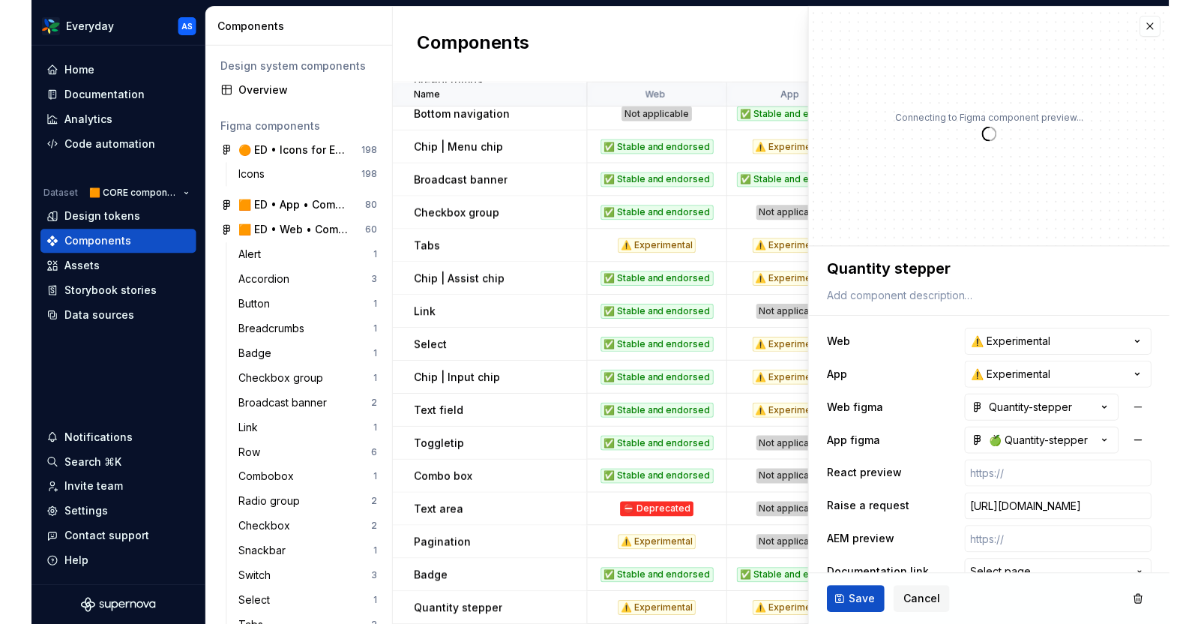
scroll to position [25, 0]
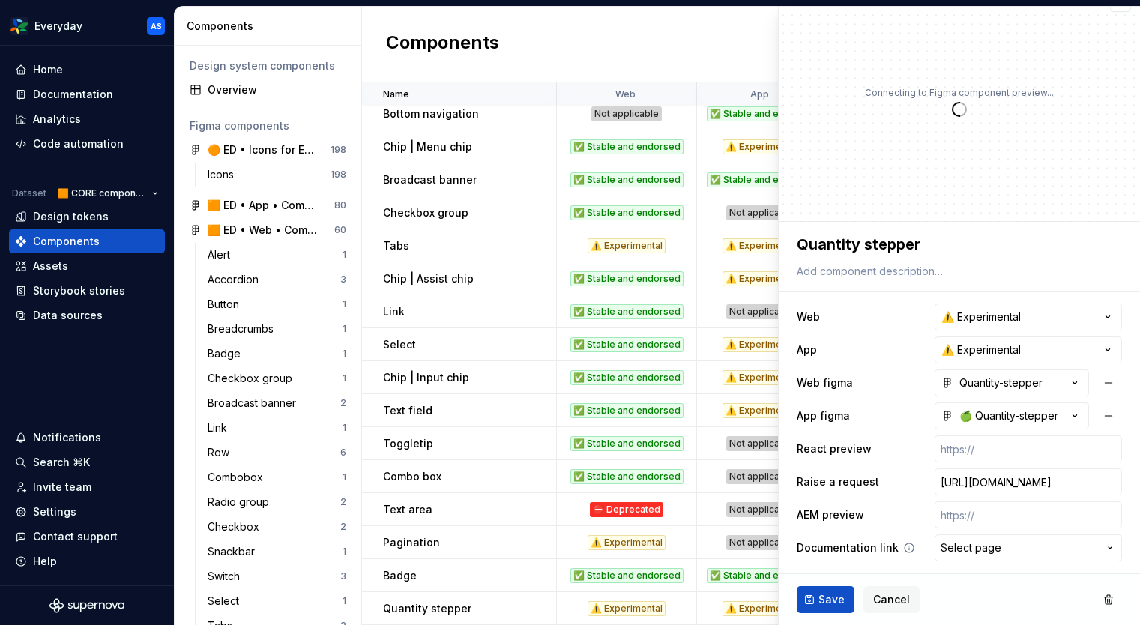
type textarea "*"
click at [996, 549] on span "Select page" at bounding box center [971, 548] width 61 height 15
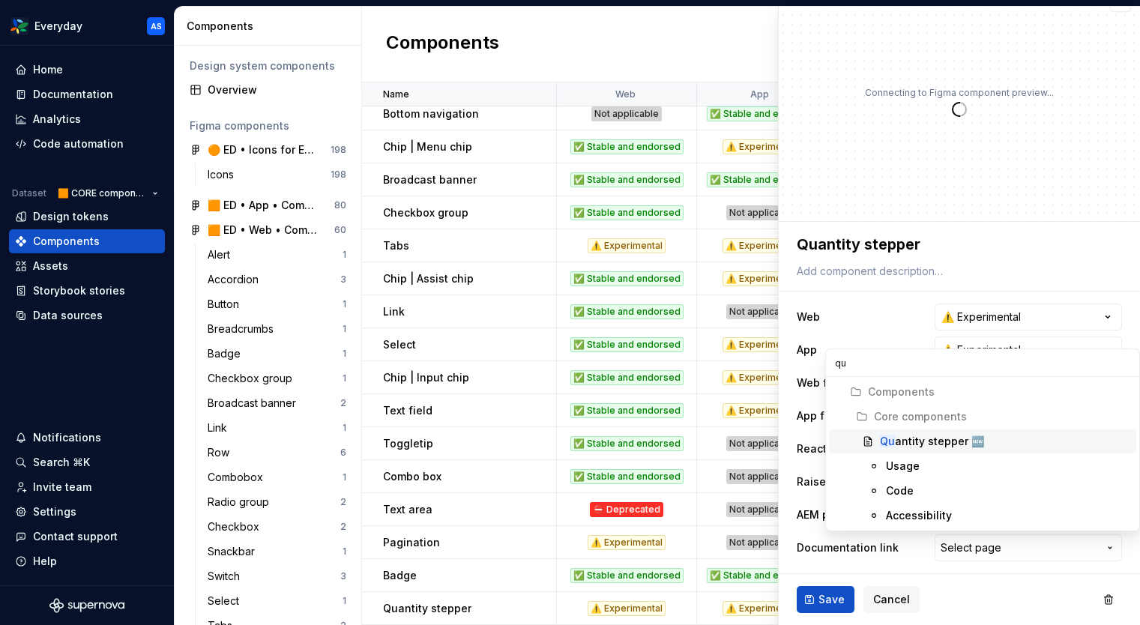
type input "qua"
type textarea "*"
type input "quan"
click at [945, 439] on div "Quan tity stepper 🆕" at bounding box center [932, 441] width 104 height 15
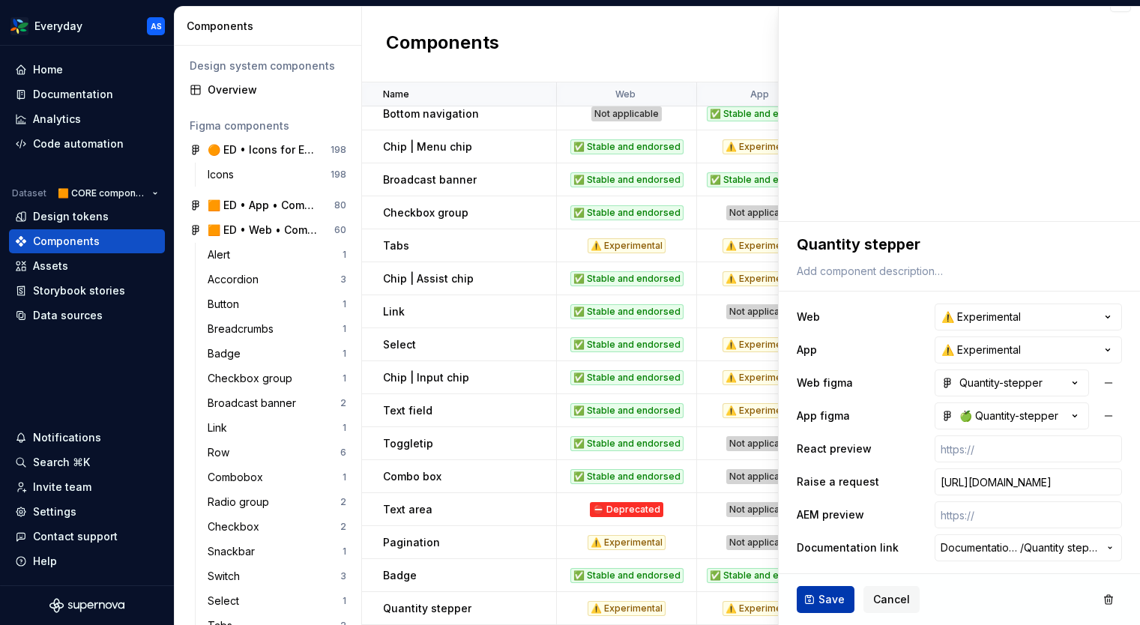
click at [823, 600] on span "Save" at bounding box center [832, 599] width 26 height 15
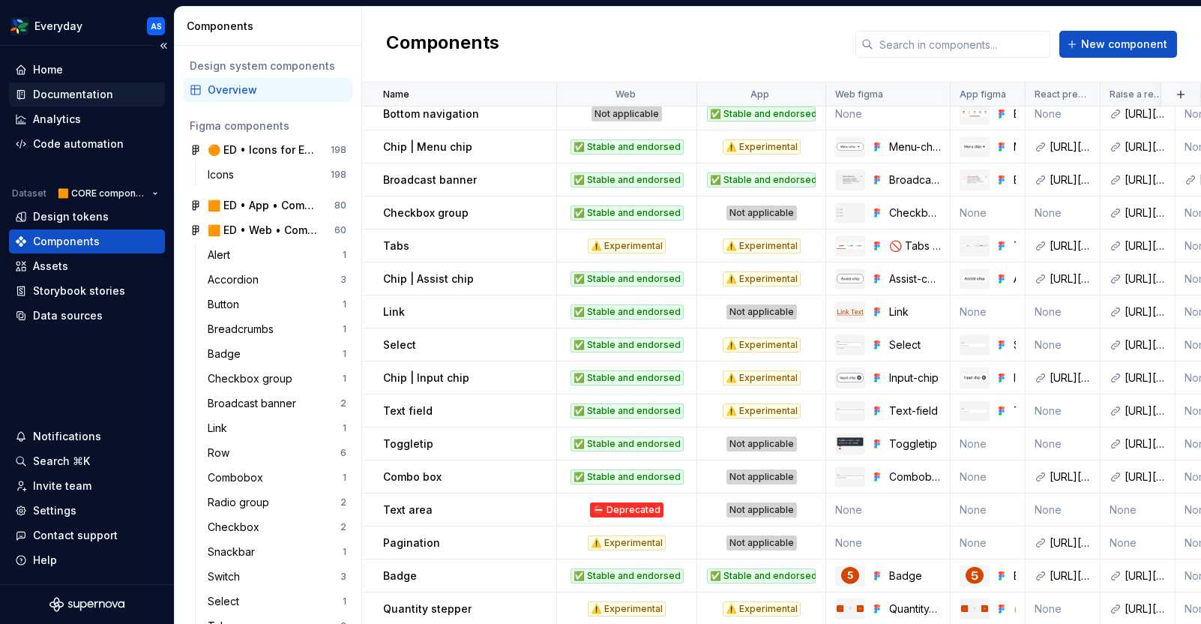
click at [83, 97] on div "Documentation" at bounding box center [73, 94] width 80 height 15
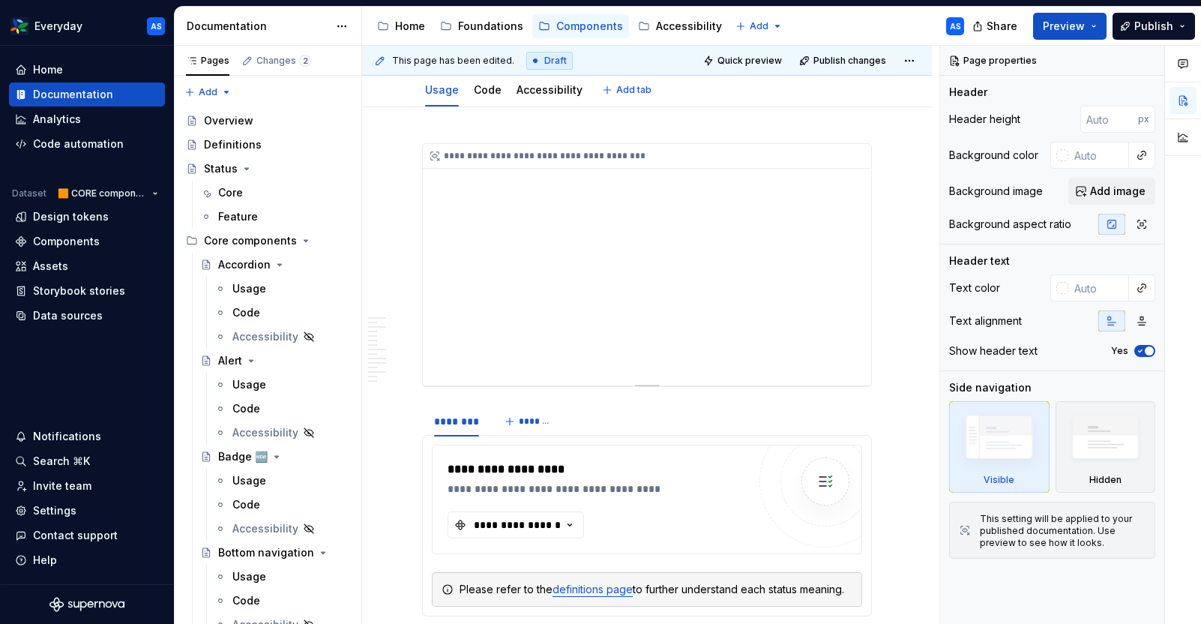
type textarea "*"
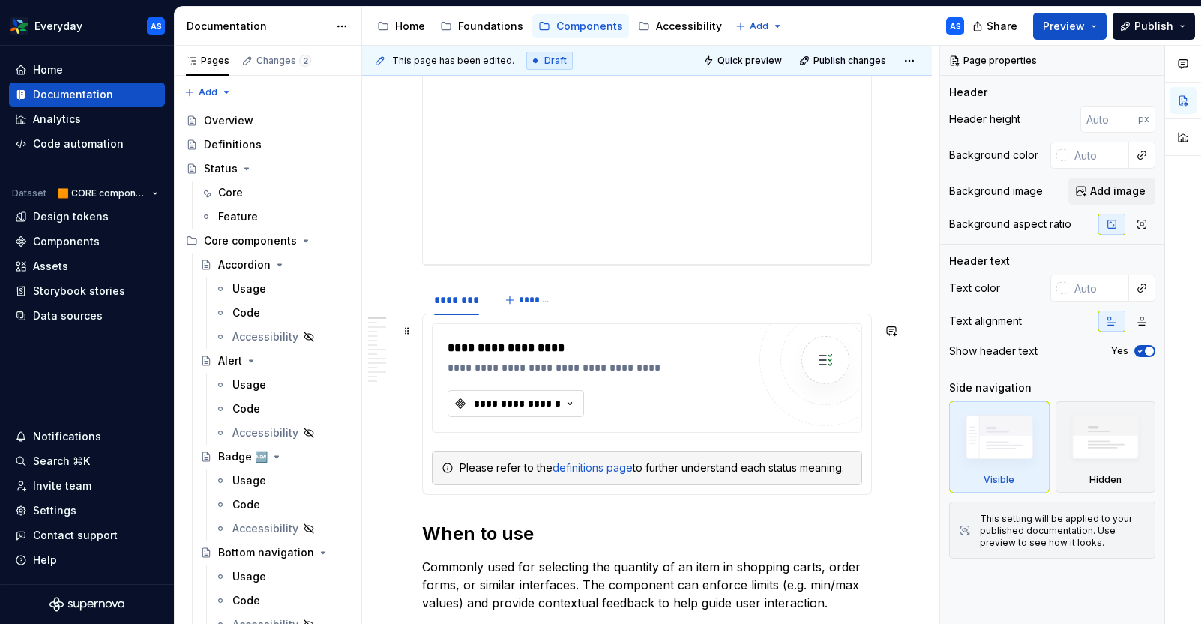
click at [549, 415] on button "**********" at bounding box center [516, 403] width 136 height 27
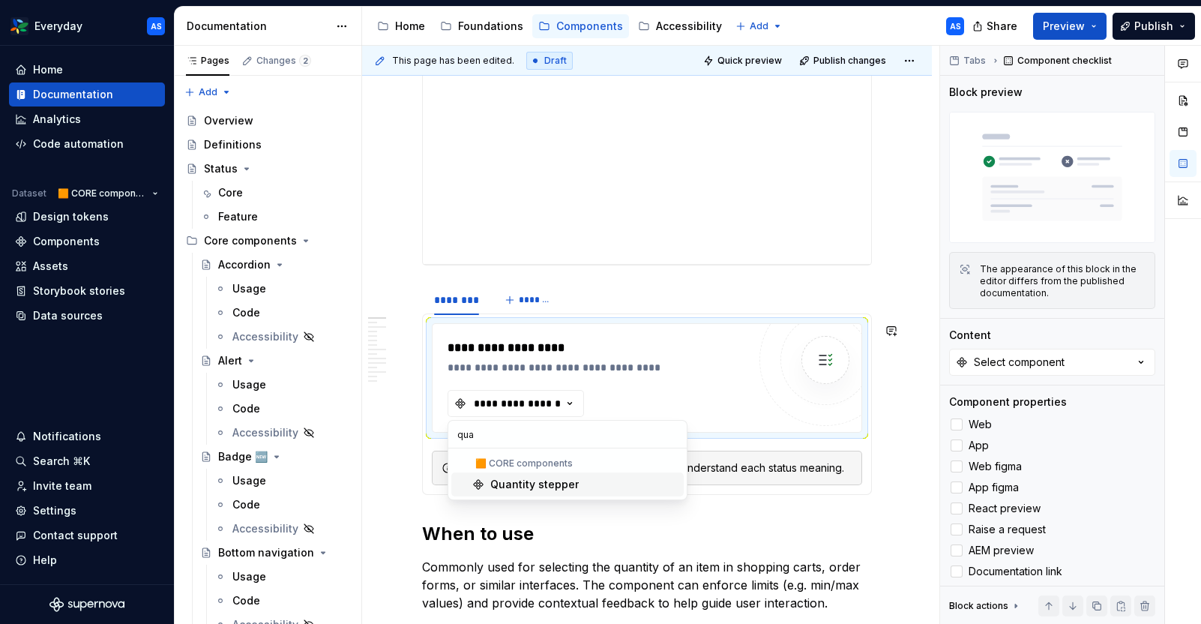
type input "quan"
click at [542, 479] on div "Quantity stepper" at bounding box center [534, 484] width 88 height 15
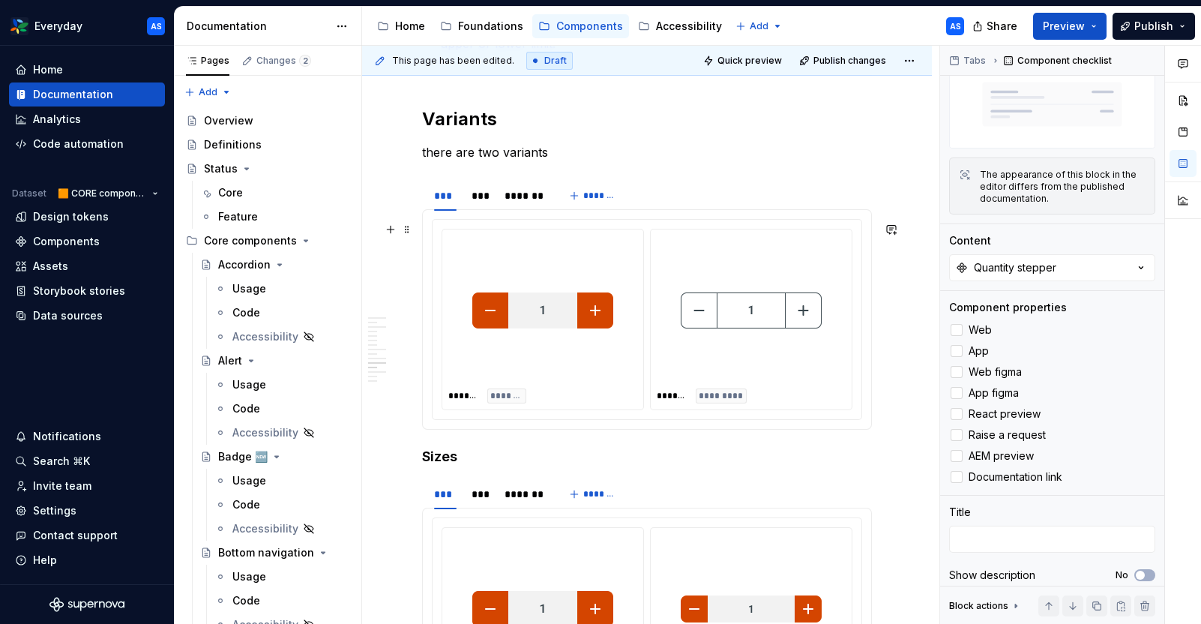
scroll to position [2634, 0]
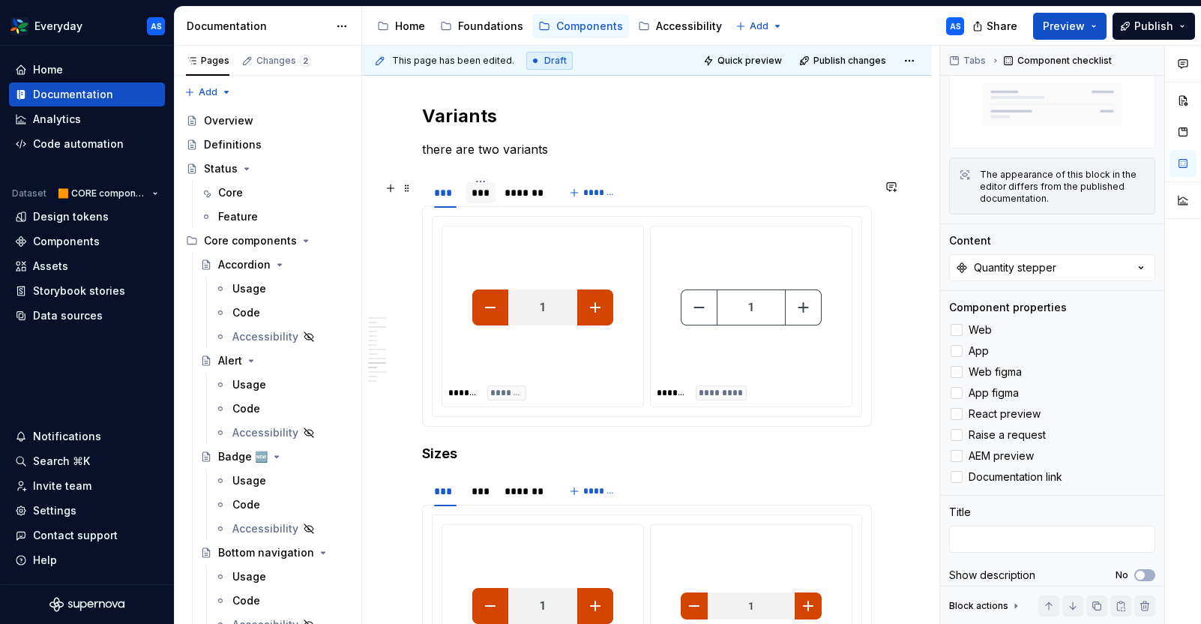
click at [479, 193] on div "***" at bounding box center [480, 192] width 17 height 15
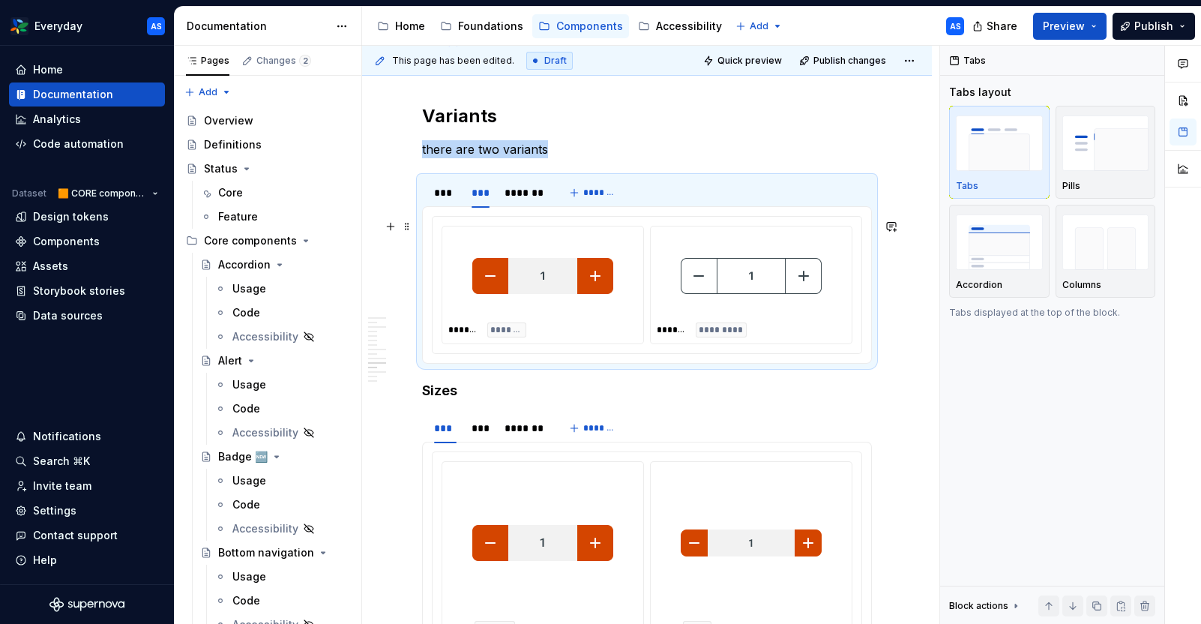
click at [578, 288] on img at bounding box center [542, 275] width 141 height 75
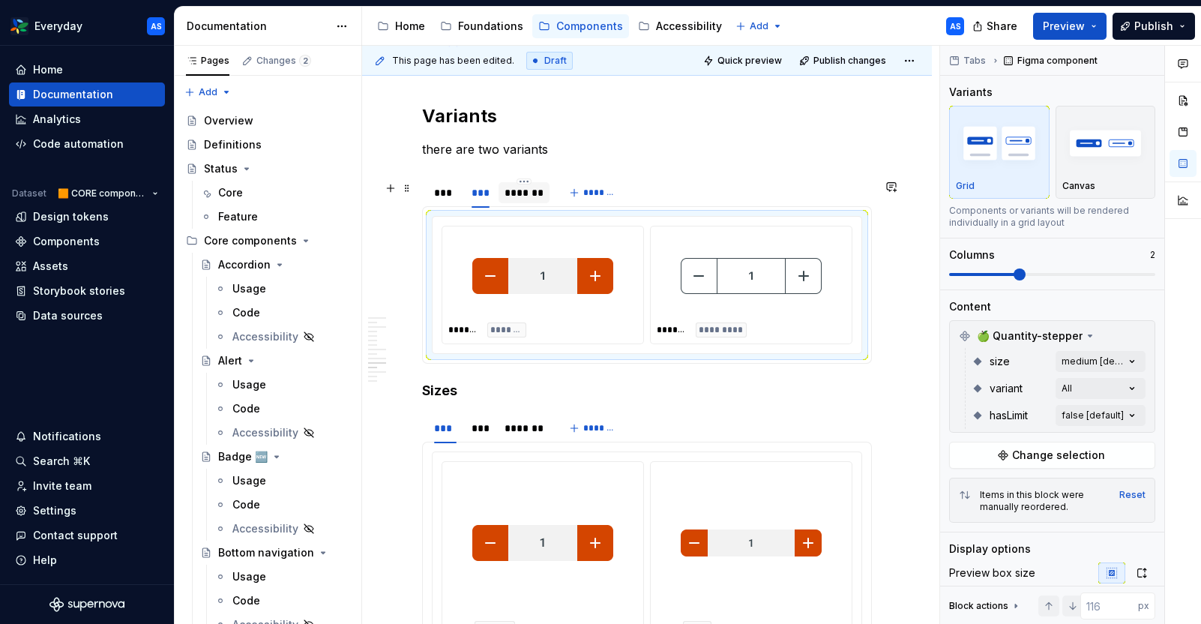
click at [529, 198] on div "*******" at bounding box center [525, 192] width 40 height 15
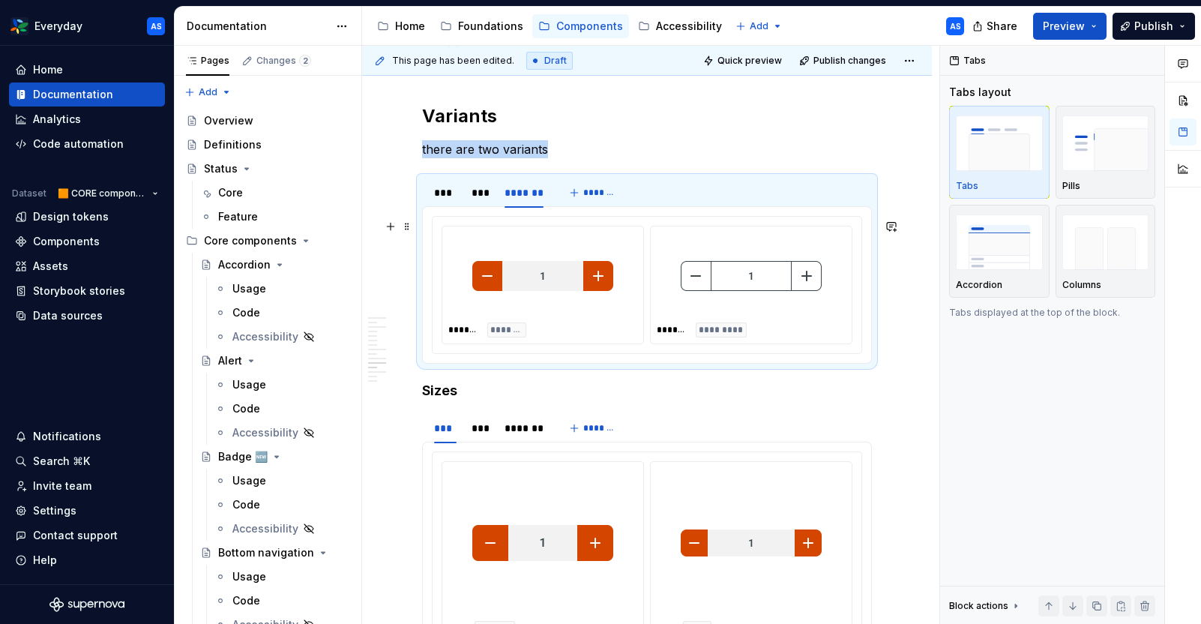
click at [577, 257] on img at bounding box center [542, 275] width 141 height 75
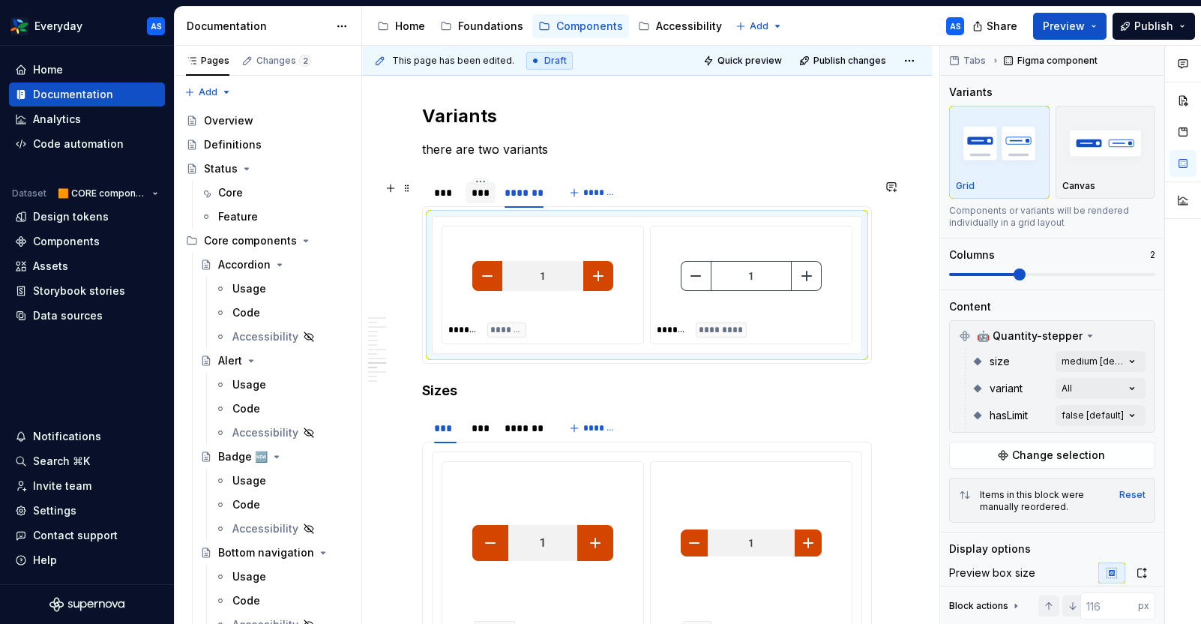
click at [488, 203] on div "***" at bounding box center [480, 192] width 29 height 21
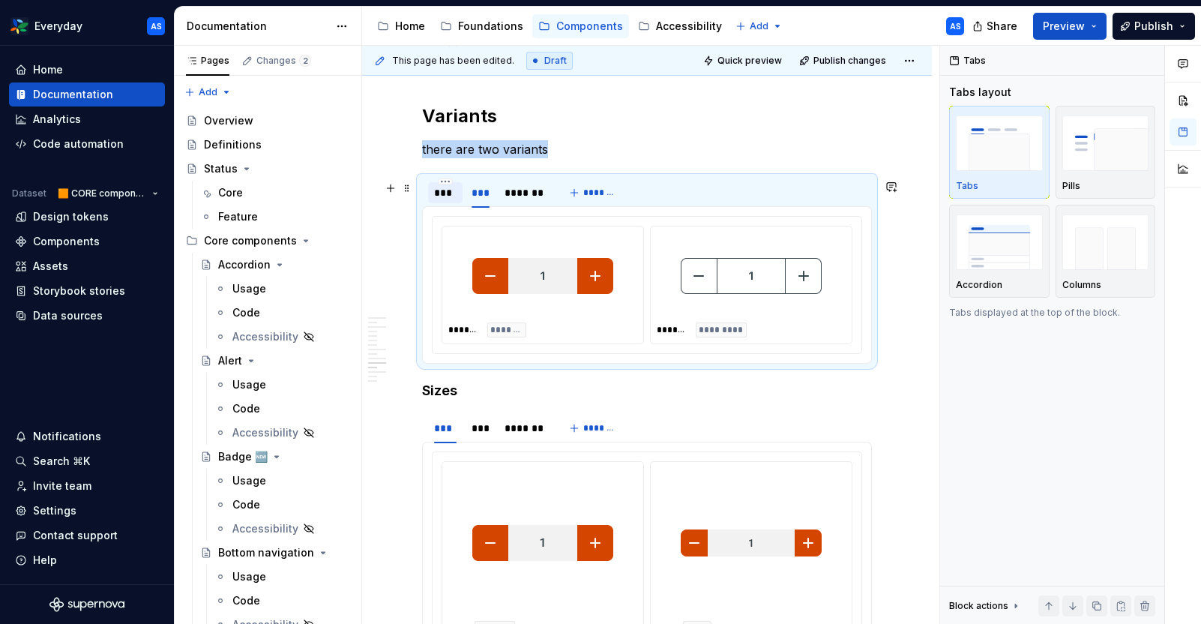
click at [436, 187] on div "***" at bounding box center [445, 192] width 34 height 21
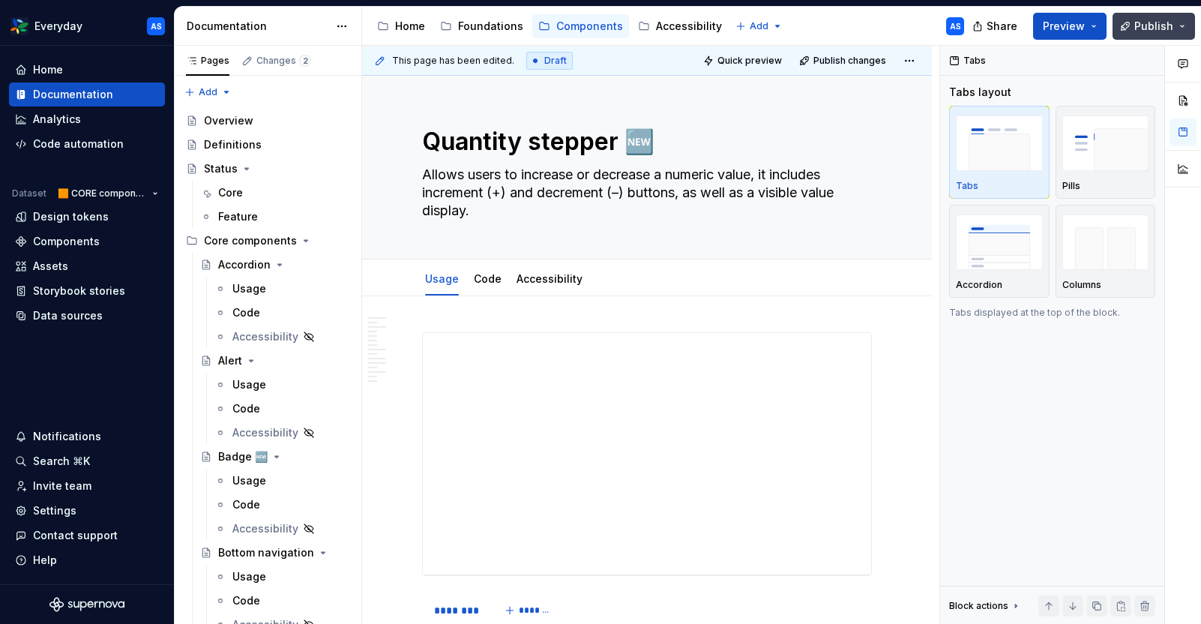
click at [1139, 24] on button "Publish" at bounding box center [1153, 26] width 82 height 27
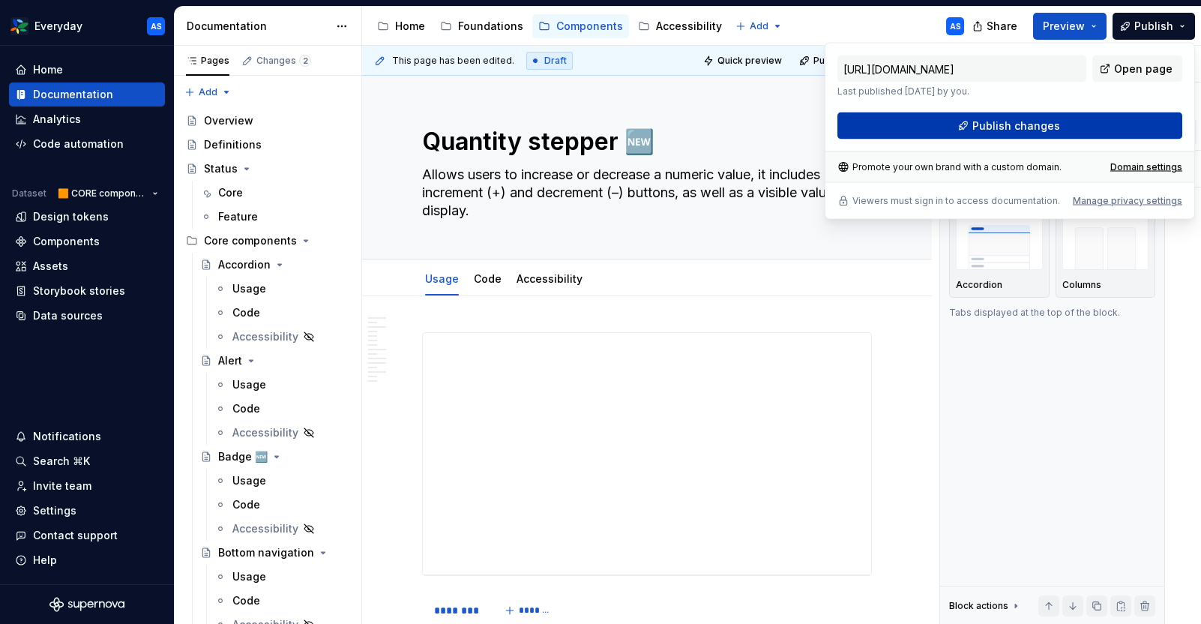
click at [1062, 125] on button "Publish changes" at bounding box center [1009, 125] width 345 height 27
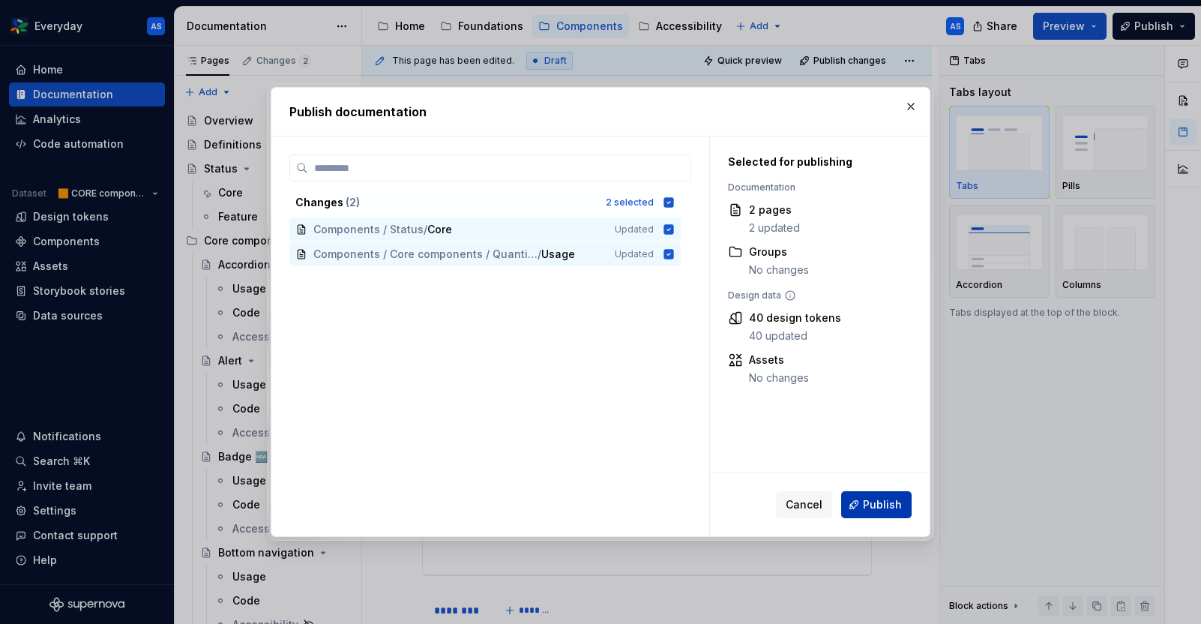
click at [886, 505] on span "Publish" at bounding box center [882, 504] width 39 height 15
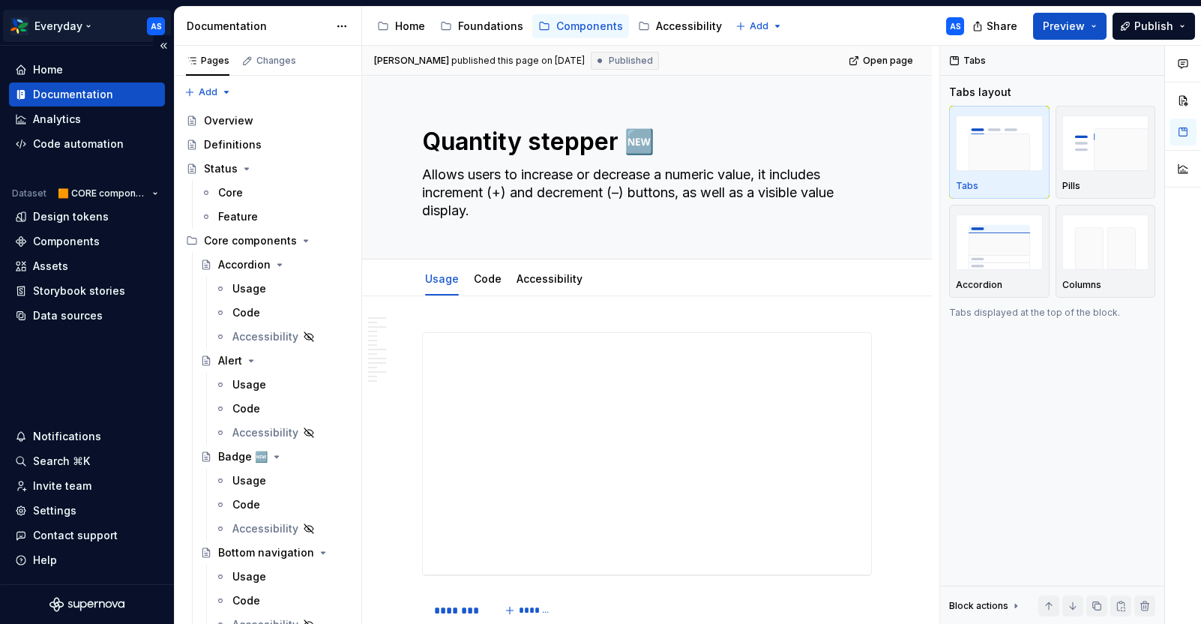
click at [88, 22] on html "Everyday AS Home Documentation Analytics Code automation Dataset 🟧 CORE compone…" at bounding box center [600, 312] width 1201 height 624
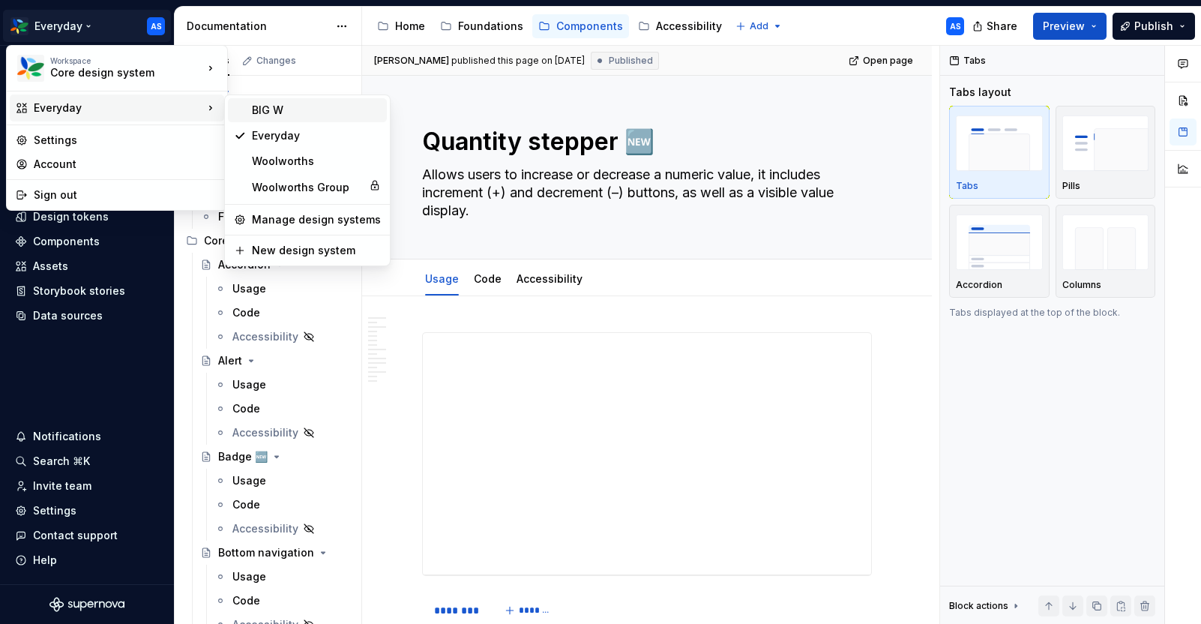
click at [272, 106] on div "BIG W" at bounding box center [316, 110] width 129 height 15
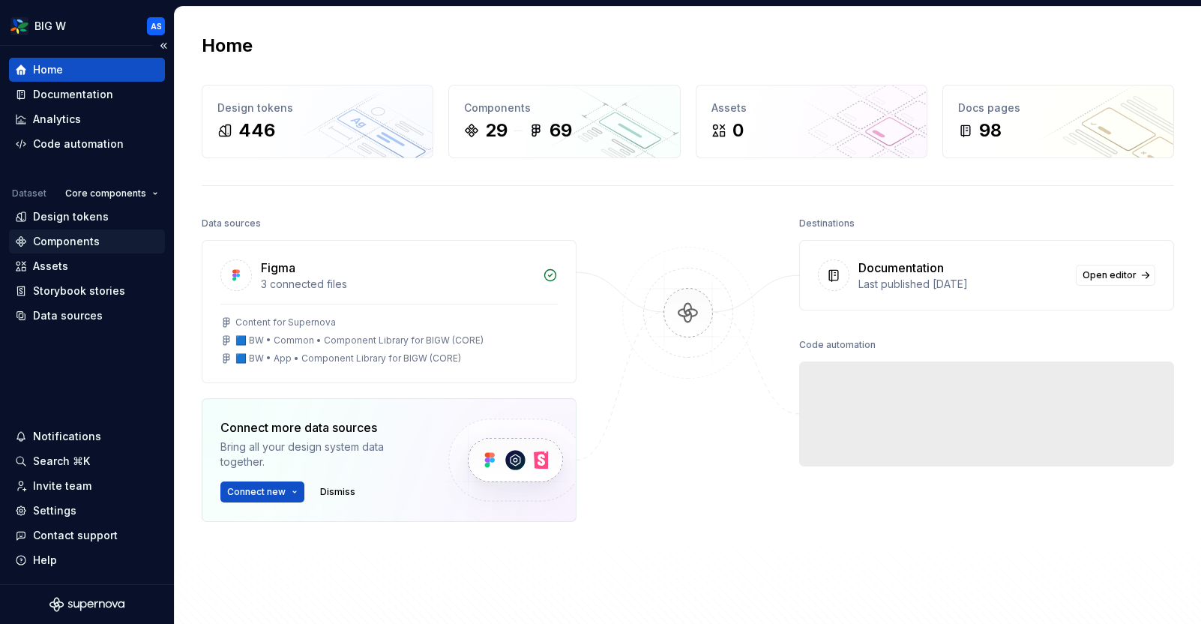
click at [97, 247] on div "Components" at bounding box center [66, 241] width 67 height 15
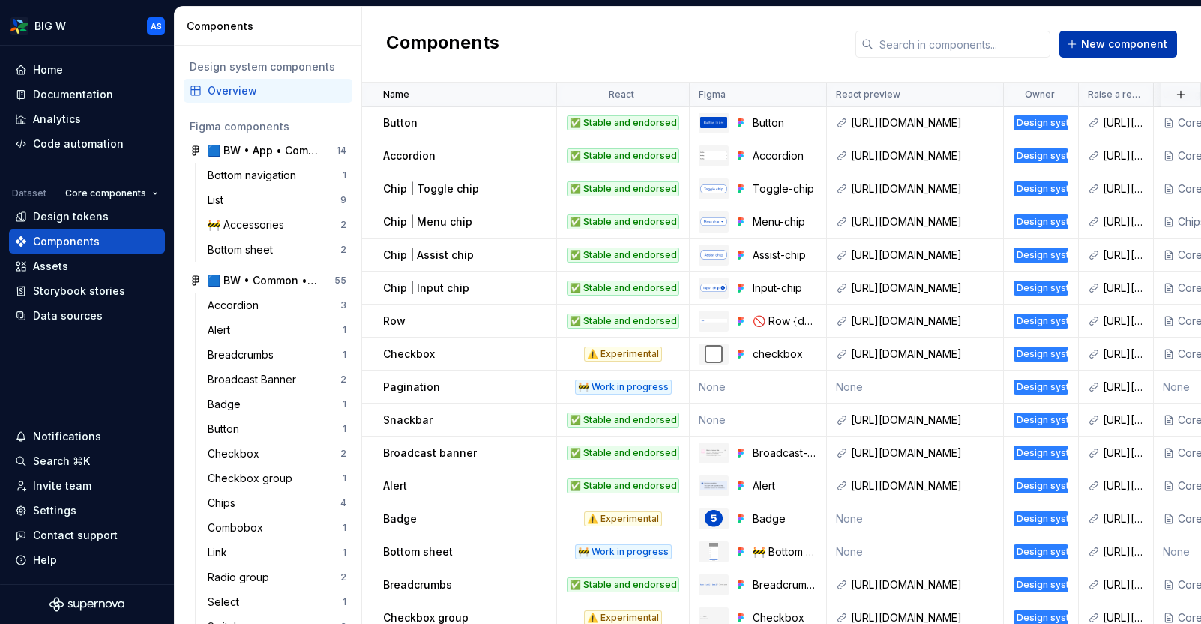
click at [1130, 39] on span "New component" at bounding box center [1124, 44] width 86 height 15
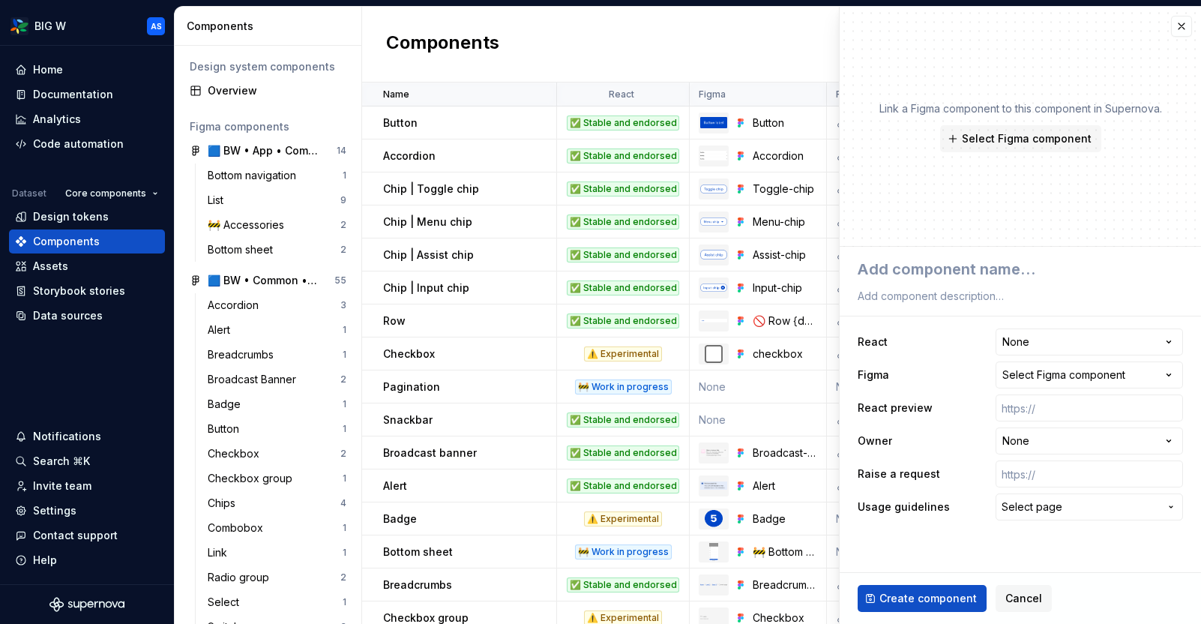
type textarea "*"
type textarea "Q"
type textarea "*"
type textarea "Qu"
type textarea "*"
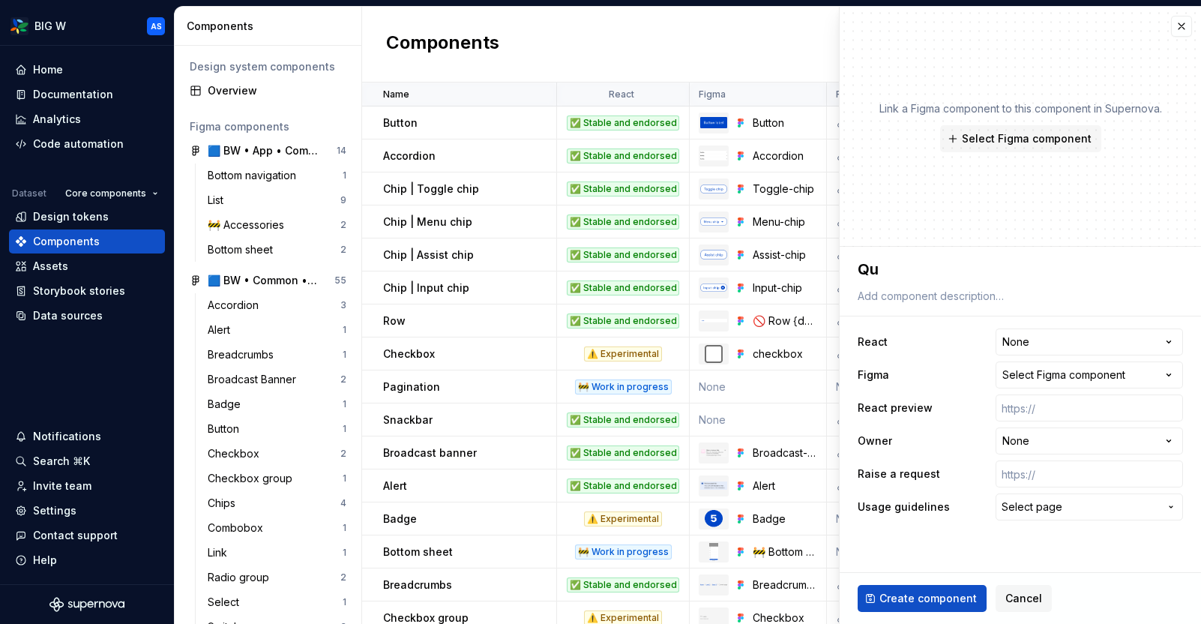
type textarea "Qua"
type textarea "*"
type textarea "Quan"
type textarea "*"
type textarea "Quanti"
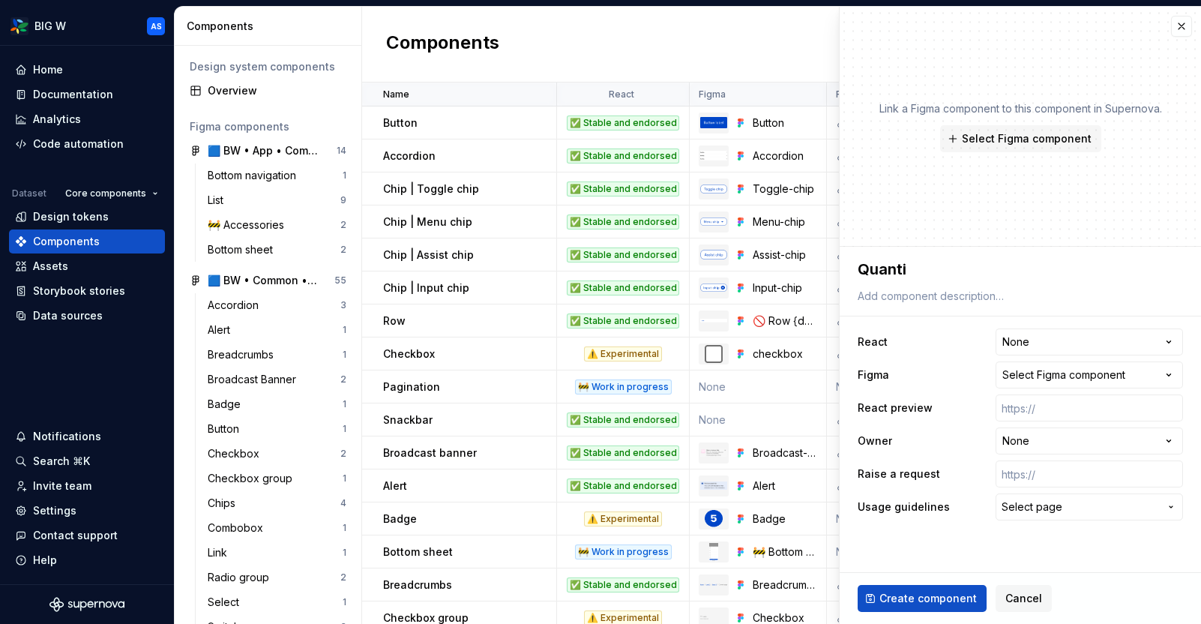
type textarea "*"
type textarea "Quantit"
type textarea "*"
type textarea "Quantity"
type textarea "*"
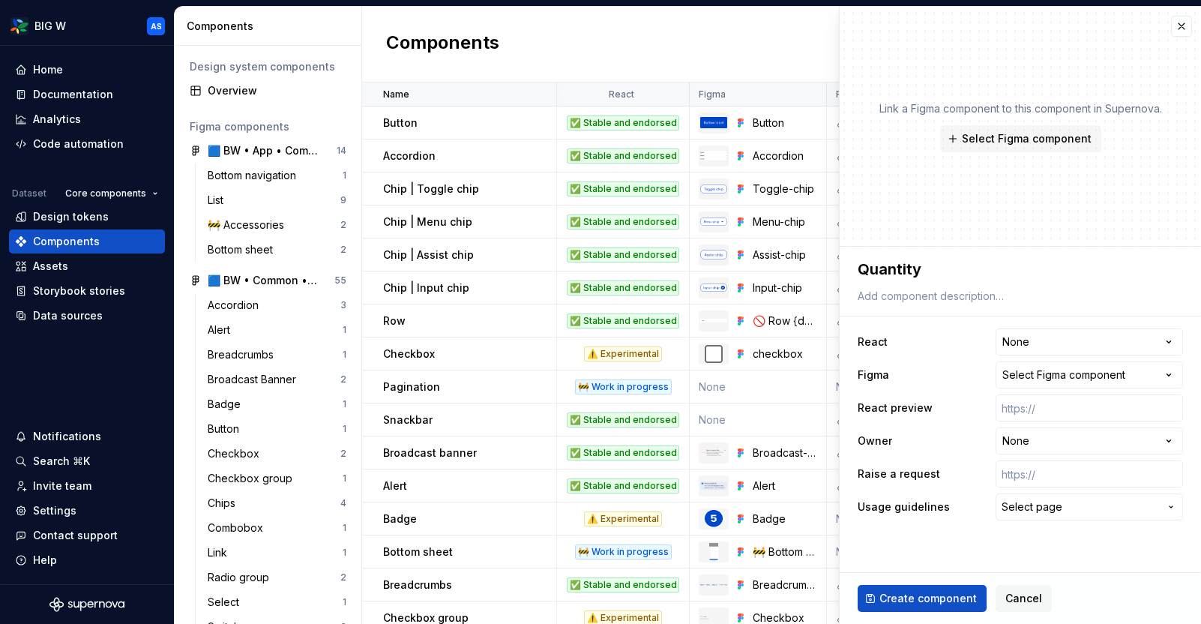
type textarea "Quantity"
type textarea "*"
type textarea "Quantity s"
type textarea "*"
type textarea "Quantity"
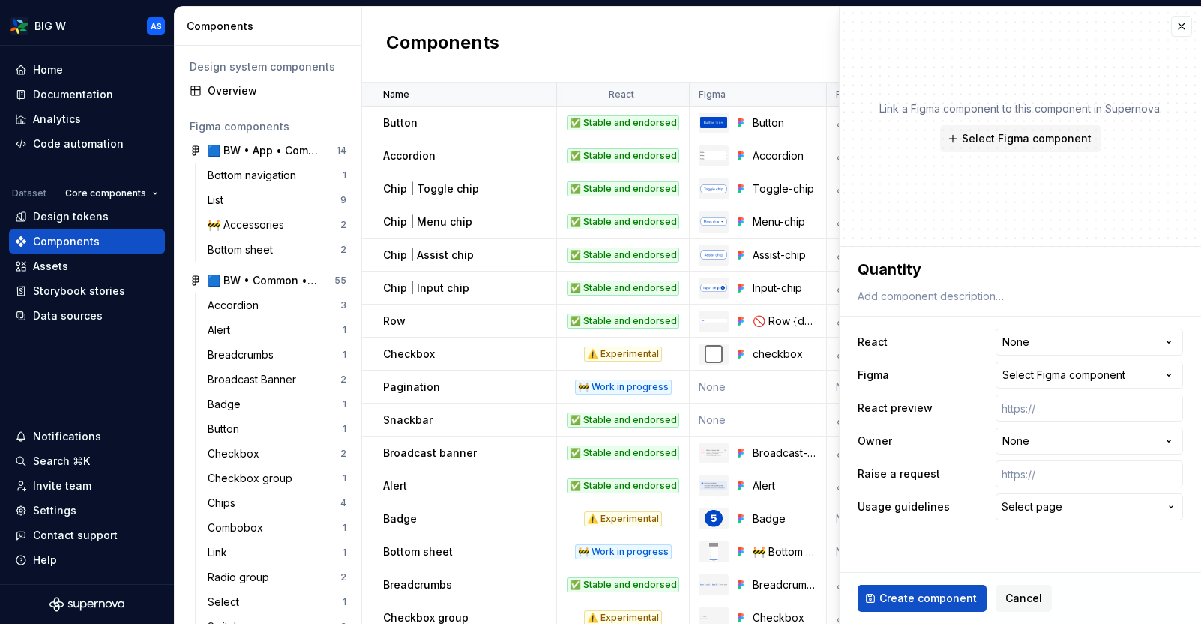
type textarea "*"
type textarea "Quantity"
type textarea "*"
type textarea "Quantity"
type textarea "*"
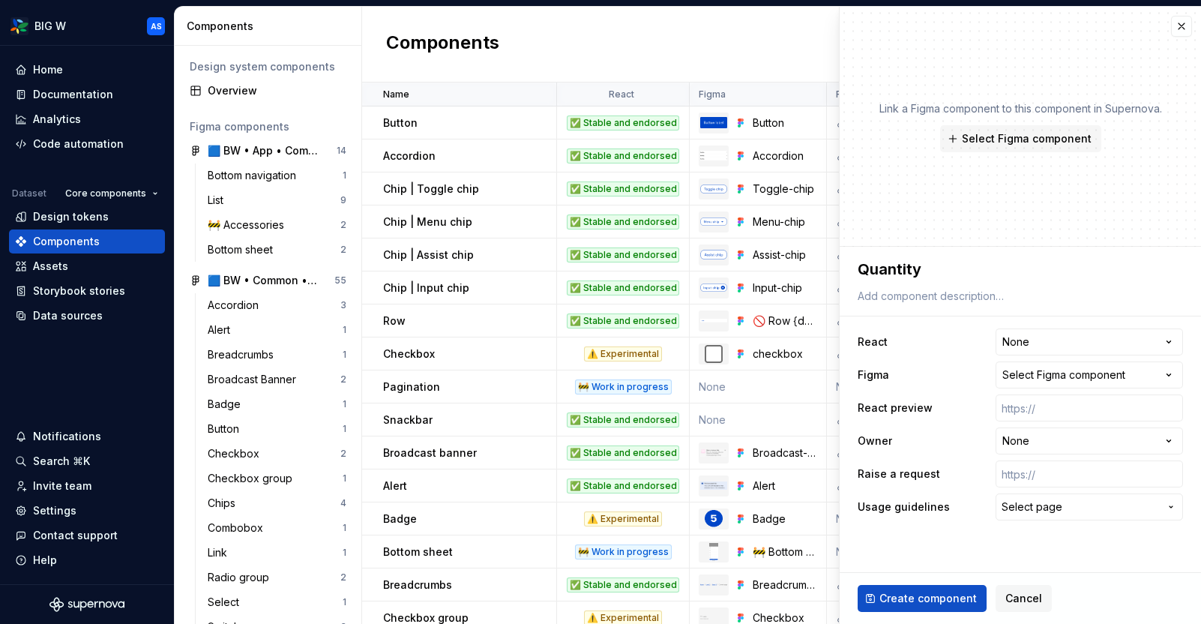
type textarea "Quantity s"
type textarea "*"
type textarea "Quantity st"
type textarea "*"
type textarea "Quantity ste"
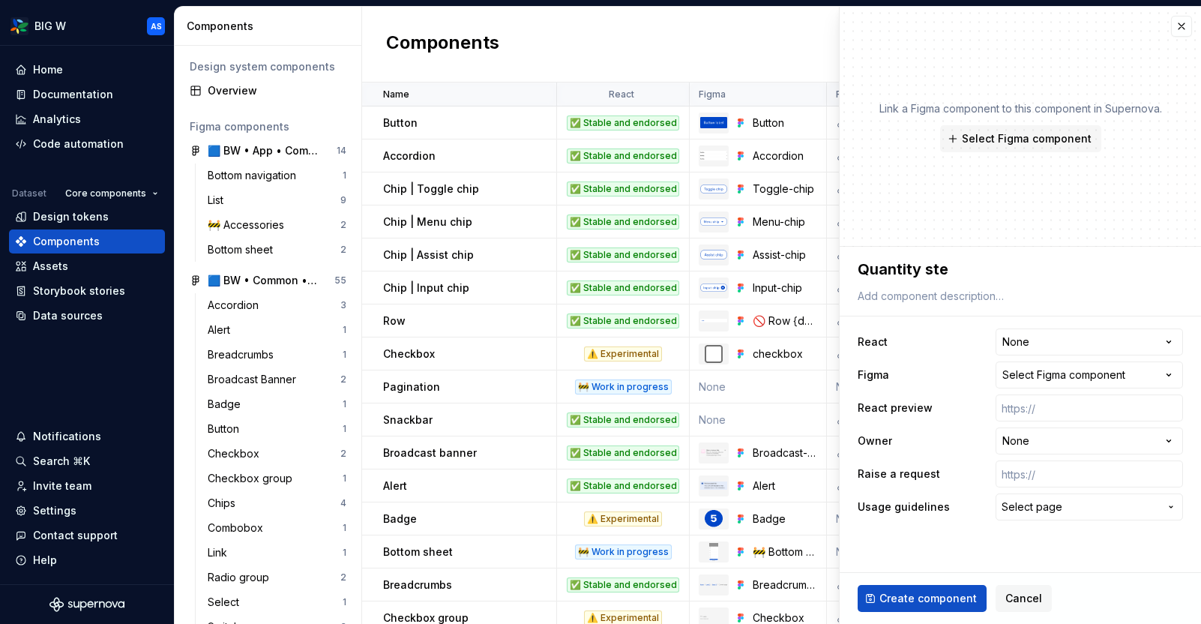
type textarea "*"
type textarea "Quantity step"
type textarea "*"
type textarea "Quantity [PERSON_NAME]"
type textarea "*"
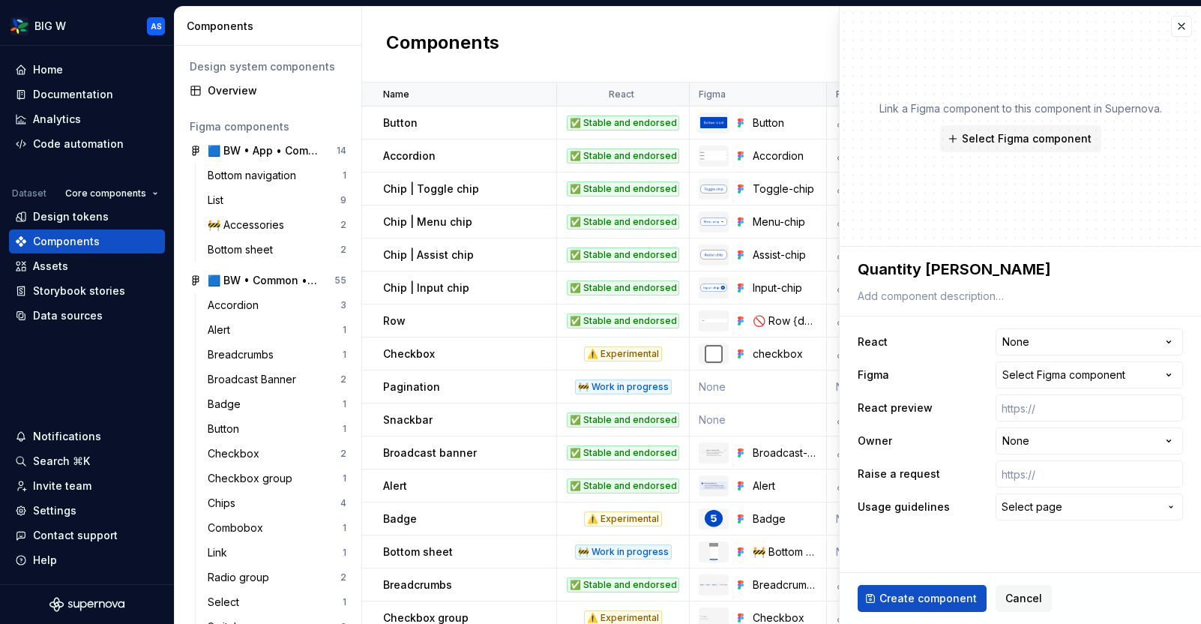
type textarea "Quantity steppr"
type textarea "*"
type textarea "Quantity [PERSON_NAME]"
type textarea "*"
type textarea "Quantity steppe"
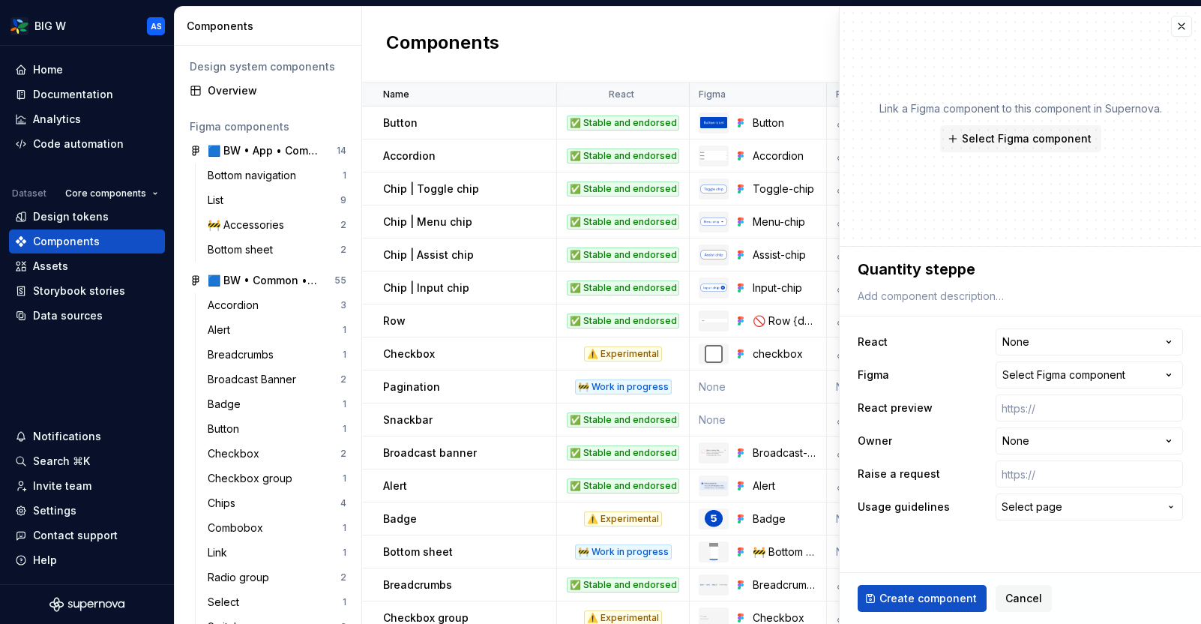
type textarea "*"
type textarea "Quantity stepper"
type textarea "*"
click at [1067, 335] on html "BIG W AS Home Documentation Analytics Code automation Dataset Core components D…" at bounding box center [600, 312] width 1201 height 624
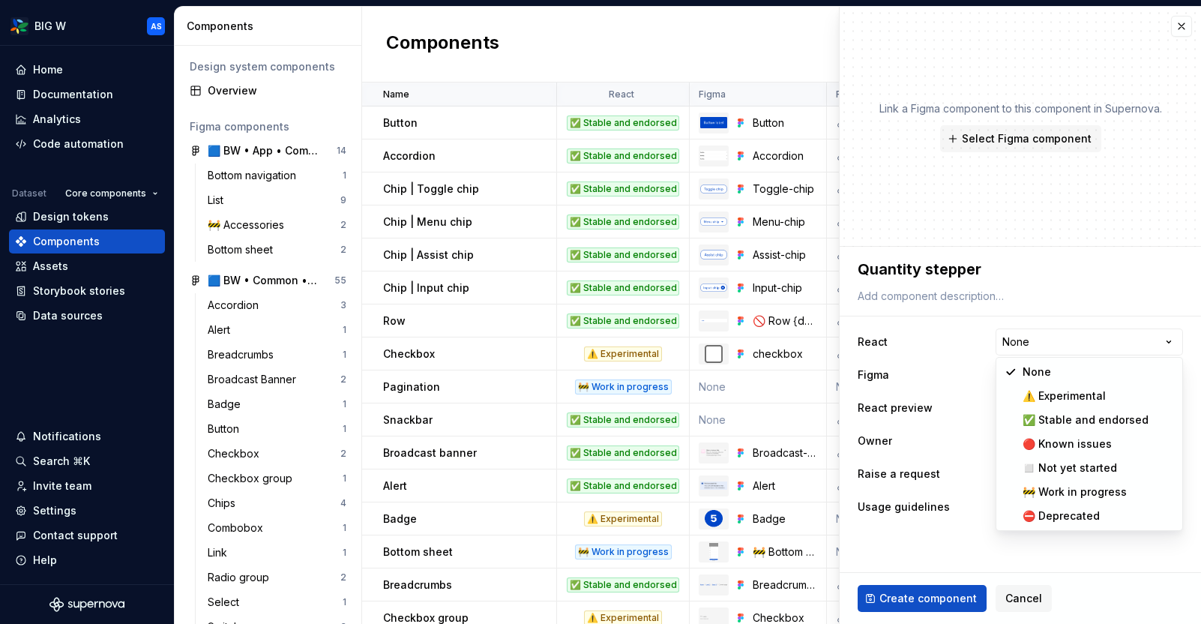
click at [934, 324] on html "BIG W AS Home Documentation Analytics Code automation Dataset Core components D…" at bounding box center [600, 312] width 1201 height 624
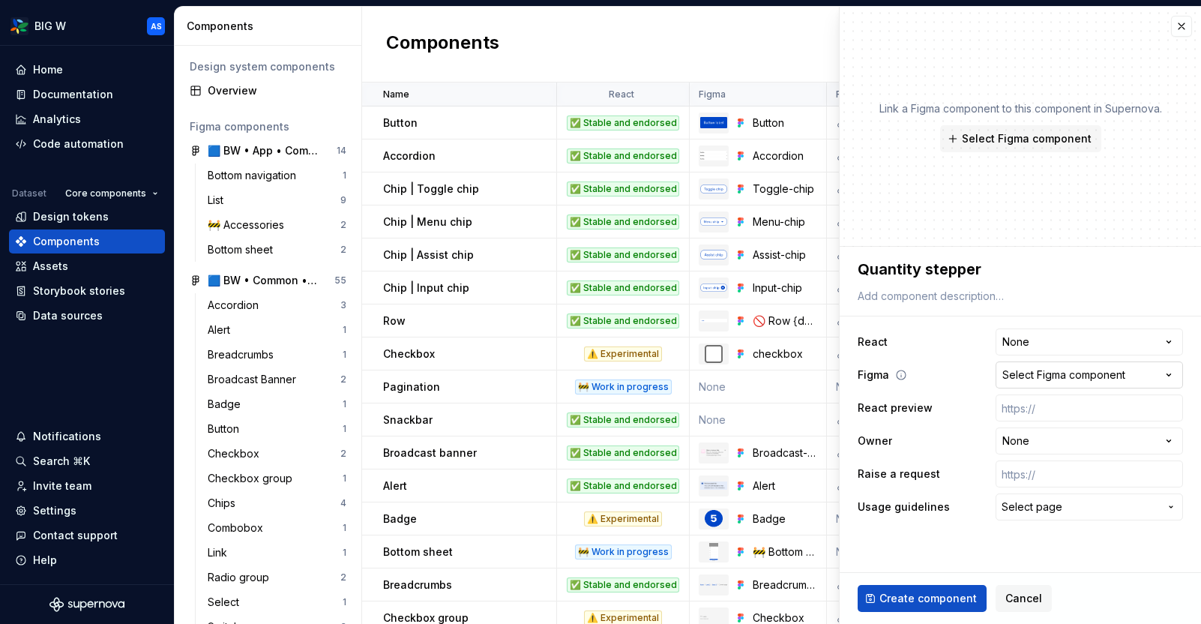
click at [1107, 374] on div "Select Figma component" at bounding box center [1063, 374] width 123 height 15
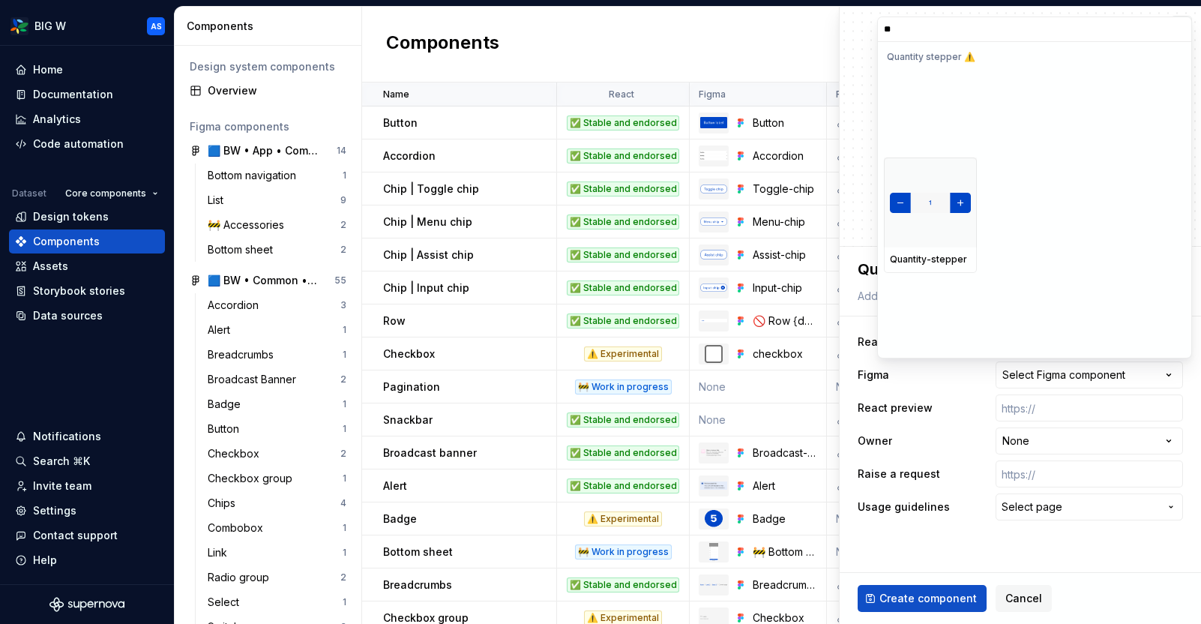
type input "**"
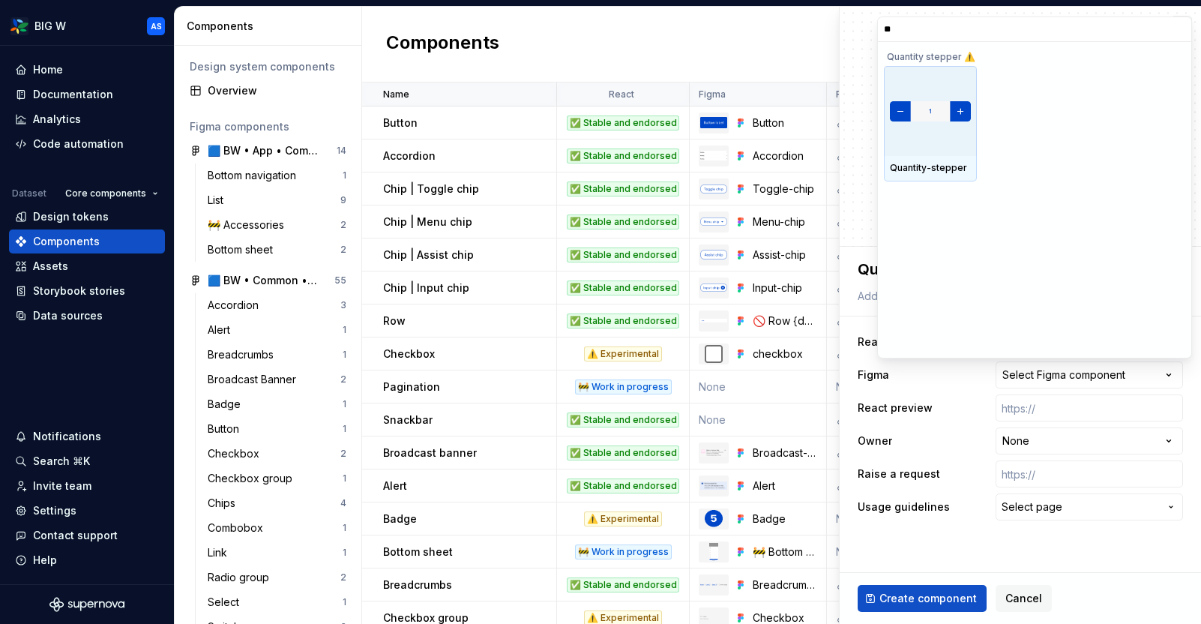
click at [920, 112] on img at bounding box center [930, 111] width 81 height 21
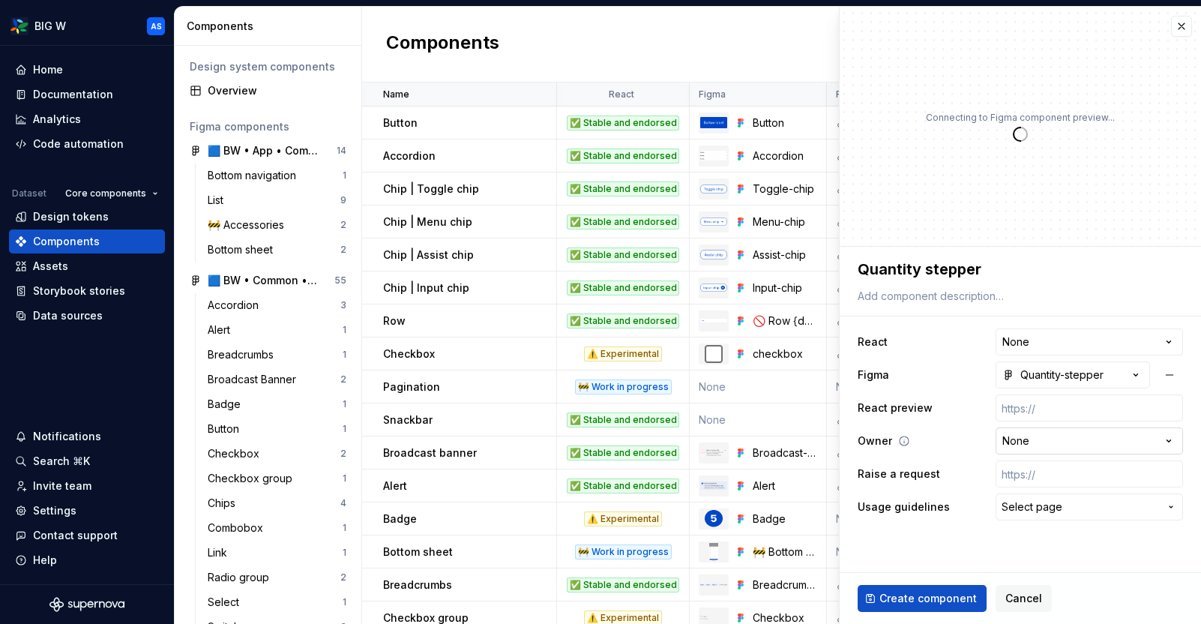
type textarea "*"
click at [1065, 508] on span "Select page" at bounding box center [1080, 506] width 157 height 15
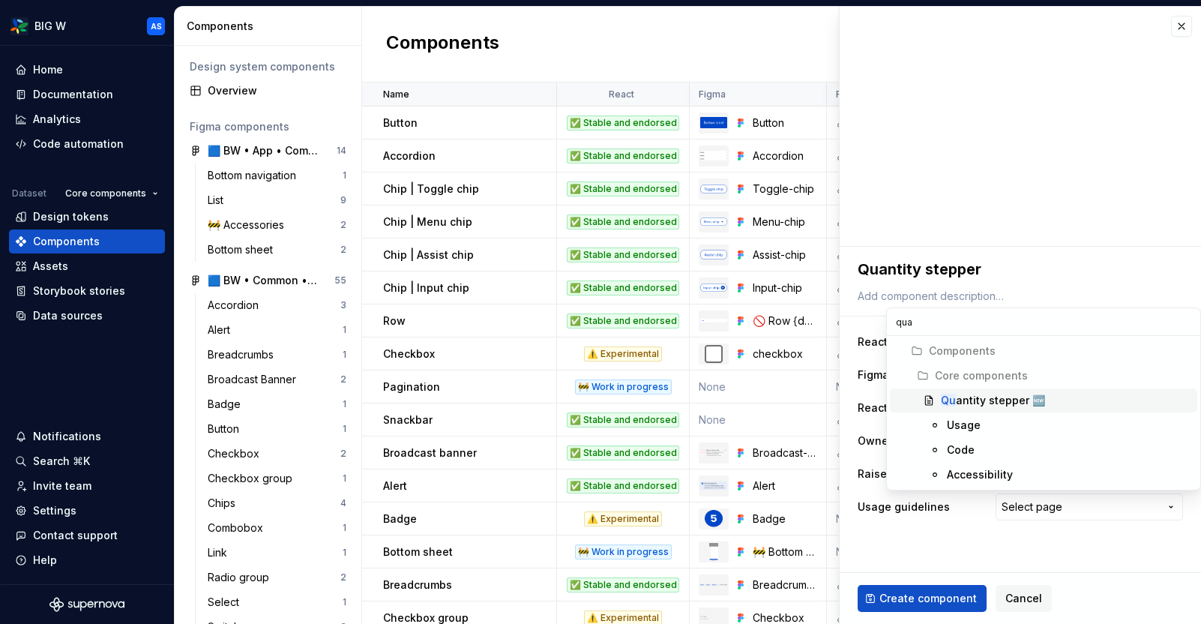
type input "quan"
click at [1104, 403] on div "Quan tity stepper 🆕" at bounding box center [1066, 400] width 250 height 15
type textarea "*"
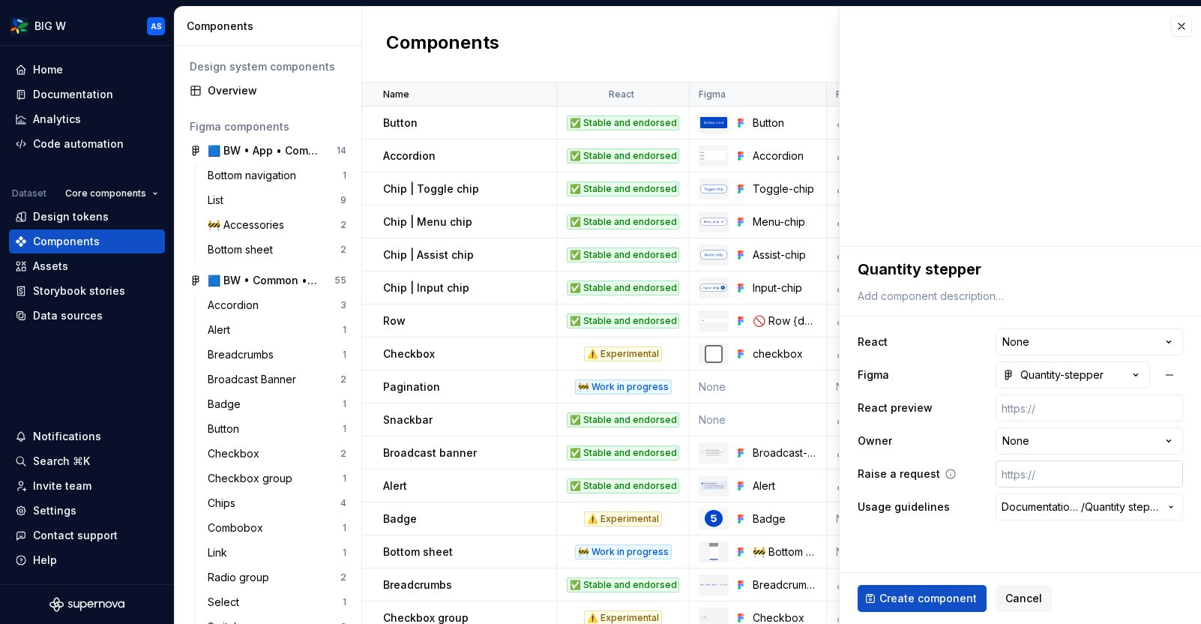
click at [1029, 466] on input "text" at bounding box center [1089, 473] width 187 height 27
type input "[URL][DOMAIN_NAME]"
click at [966, 599] on span "Create component" at bounding box center [927, 598] width 97 height 15
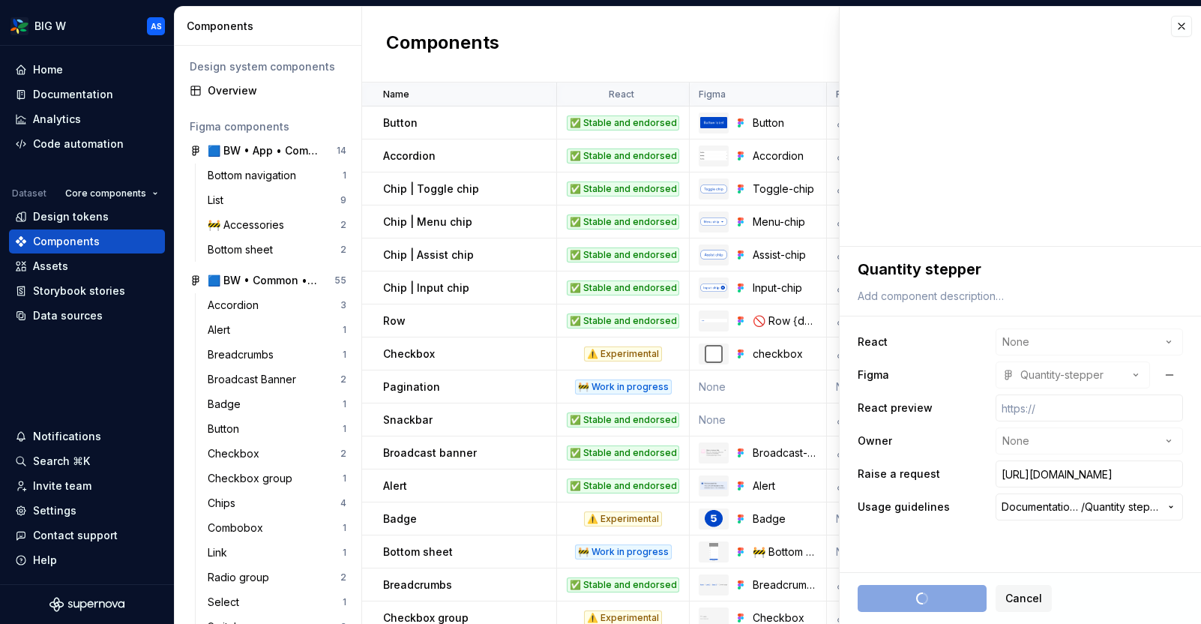
type textarea "*"
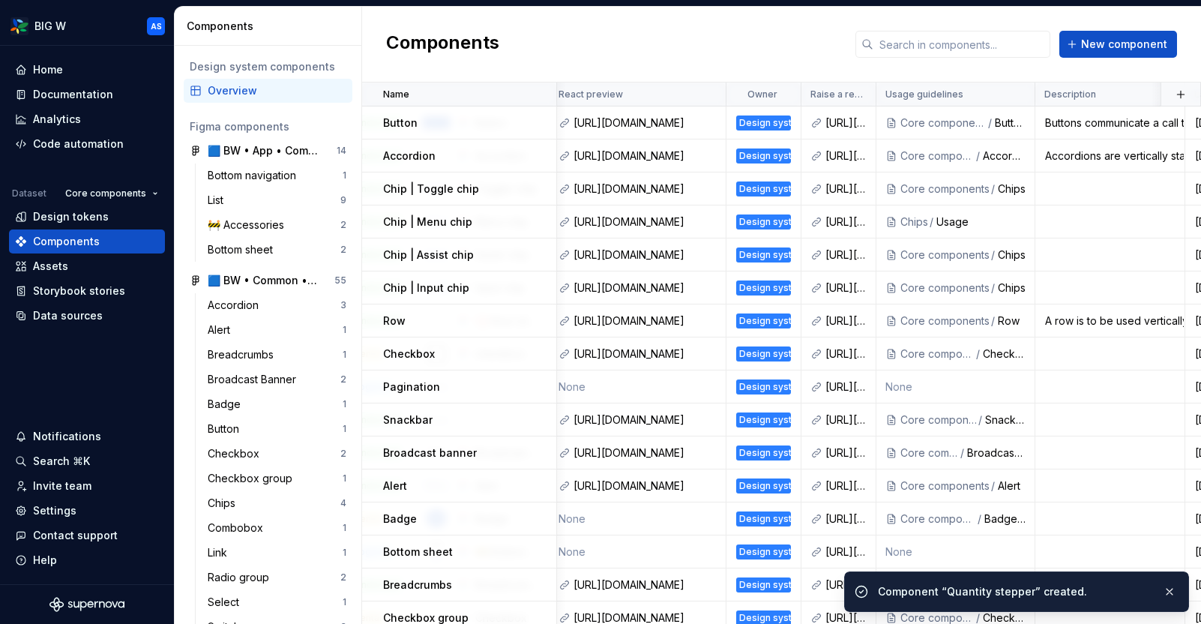
scroll to position [0, 280]
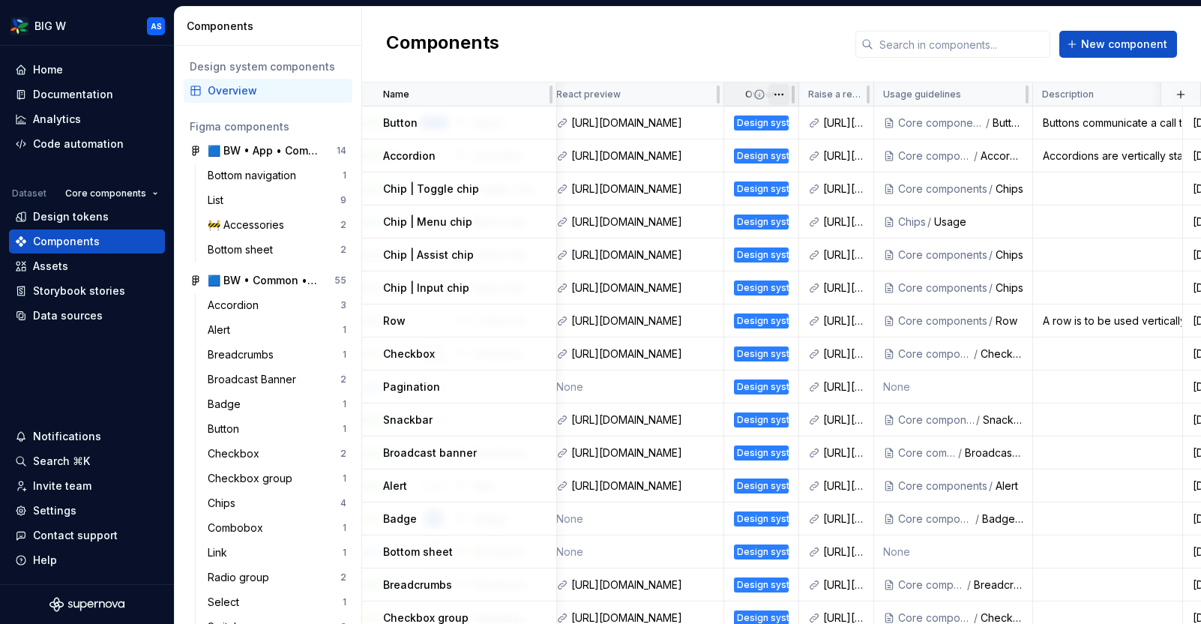
click at [780, 93] on html "BIG W AS Home Documentation Analytics Code automation Dataset Core components D…" at bounding box center [600, 312] width 1201 height 624
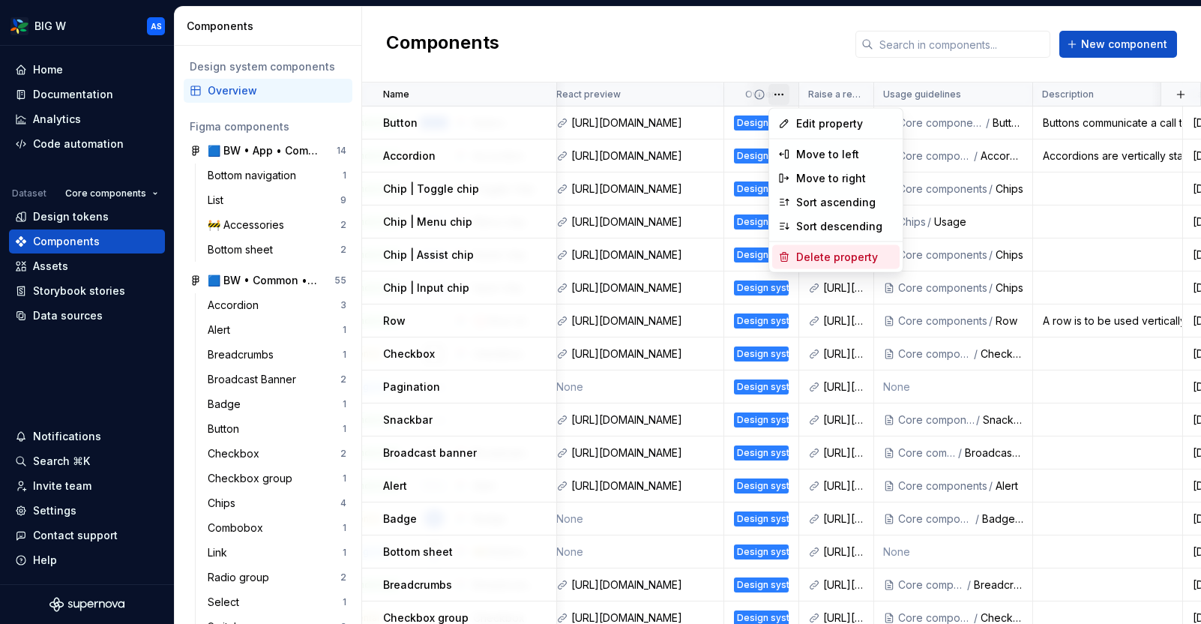
click at [818, 259] on div "Delete property" at bounding box center [844, 257] width 97 height 15
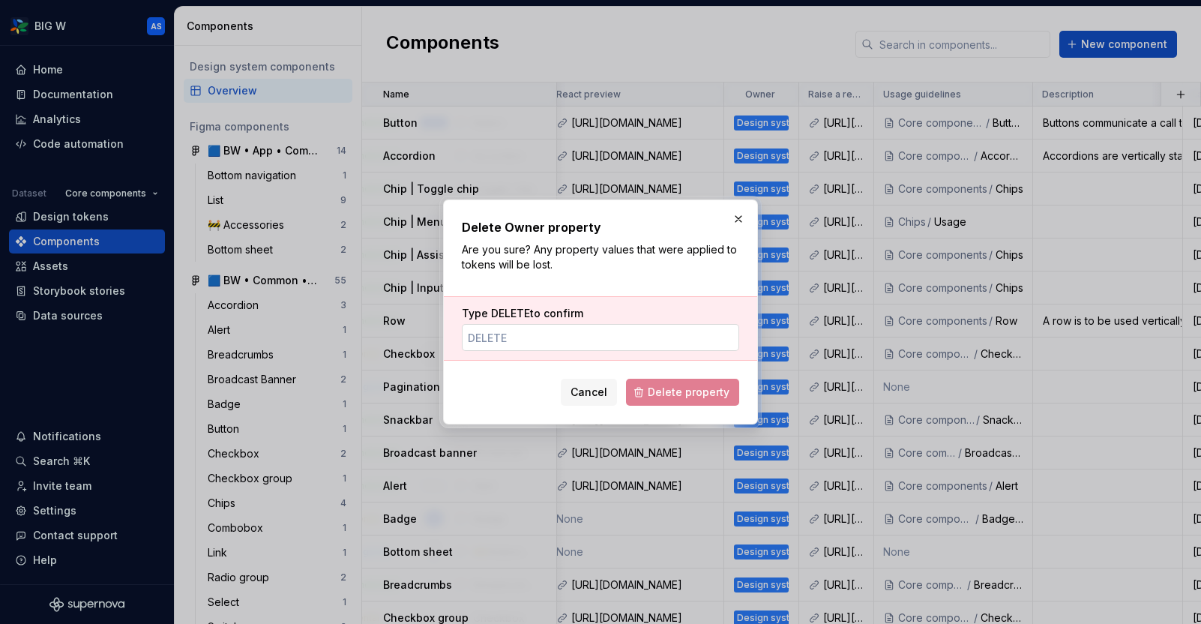
click at [630, 334] on input "Type DELETE to confirm" at bounding box center [600, 337] width 277 height 27
type input "DELETE"
click at [706, 388] on span "Delete property" at bounding box center [689, 392] width 82 height 15
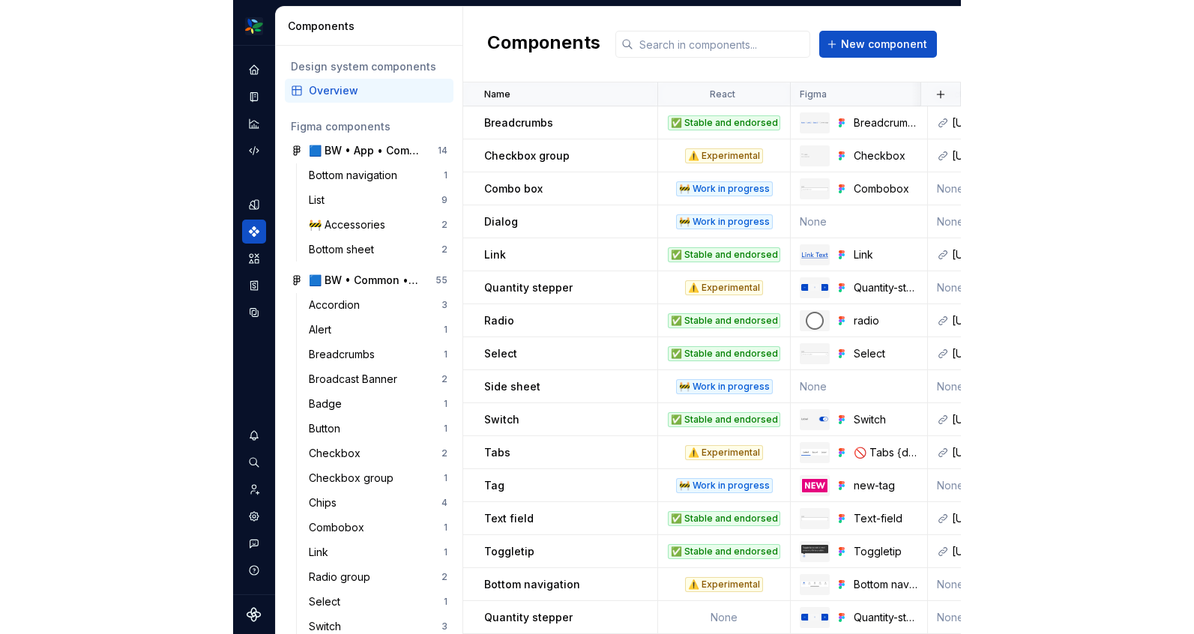
scroll to position [462, 0]
